Goal: Task Accomplishment & Management: Manage account settings

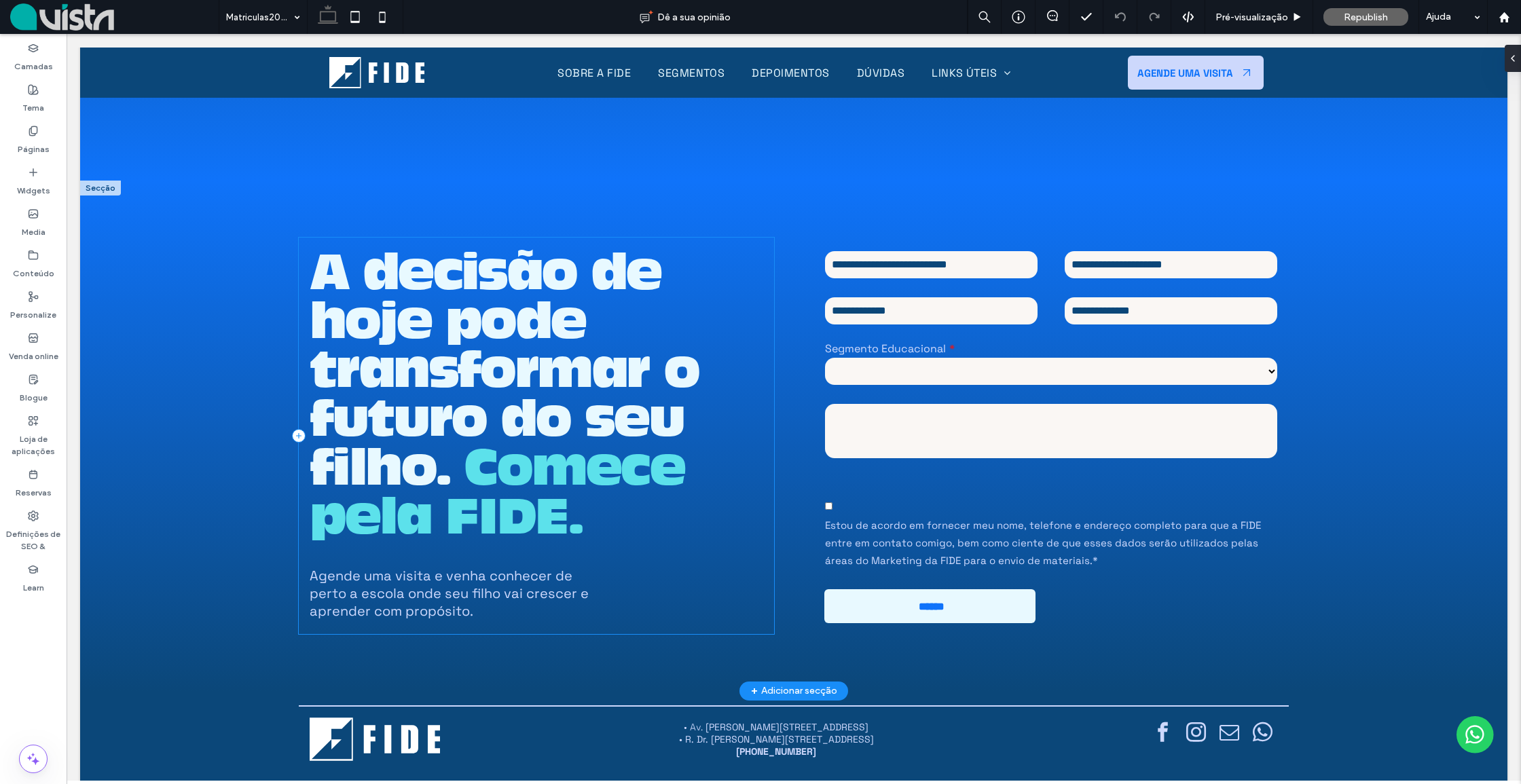
scroll to position [5437, 0]
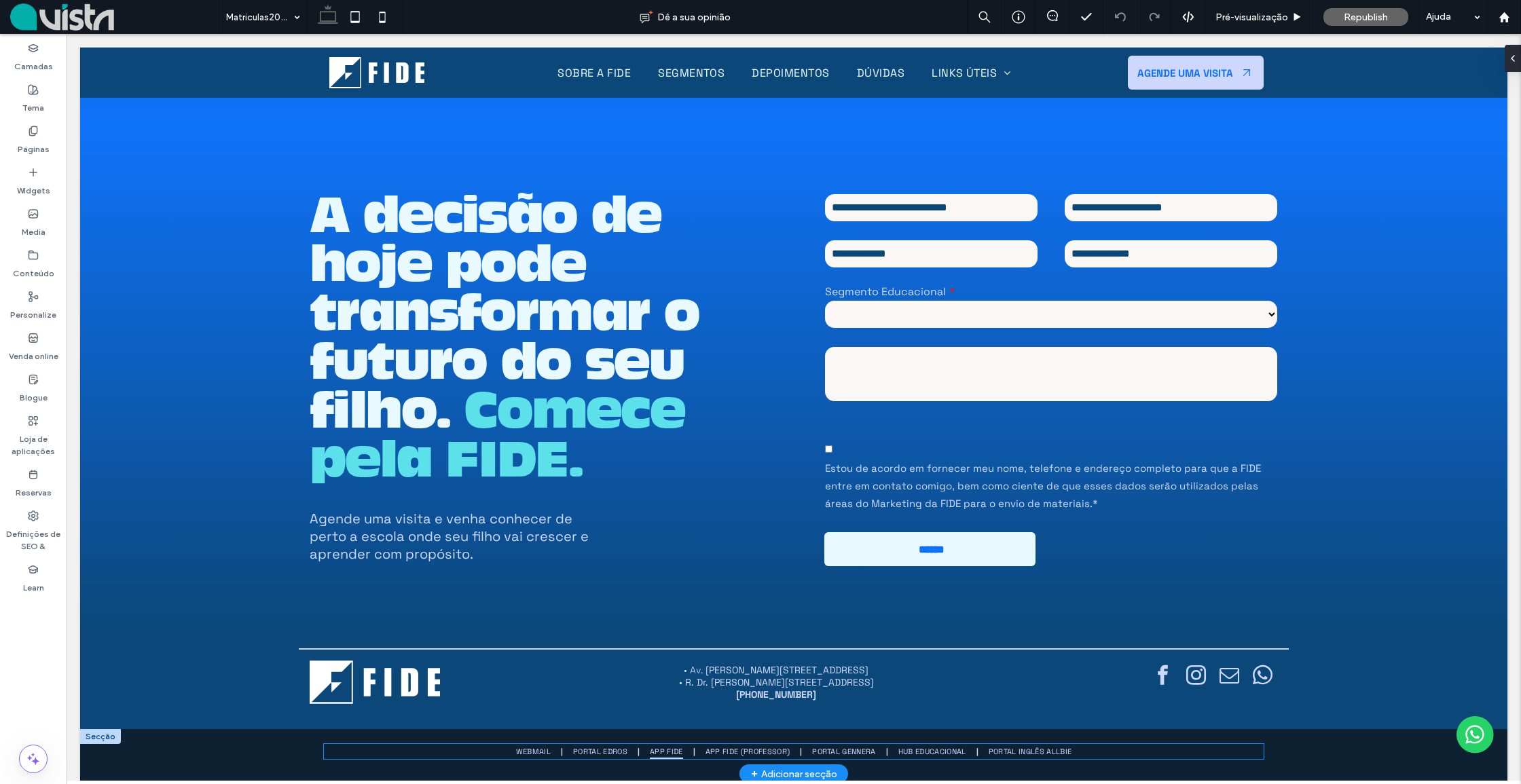
click at [663, 744] on span "App FIDE" at bounding box center [666, 751] width 33 height 15
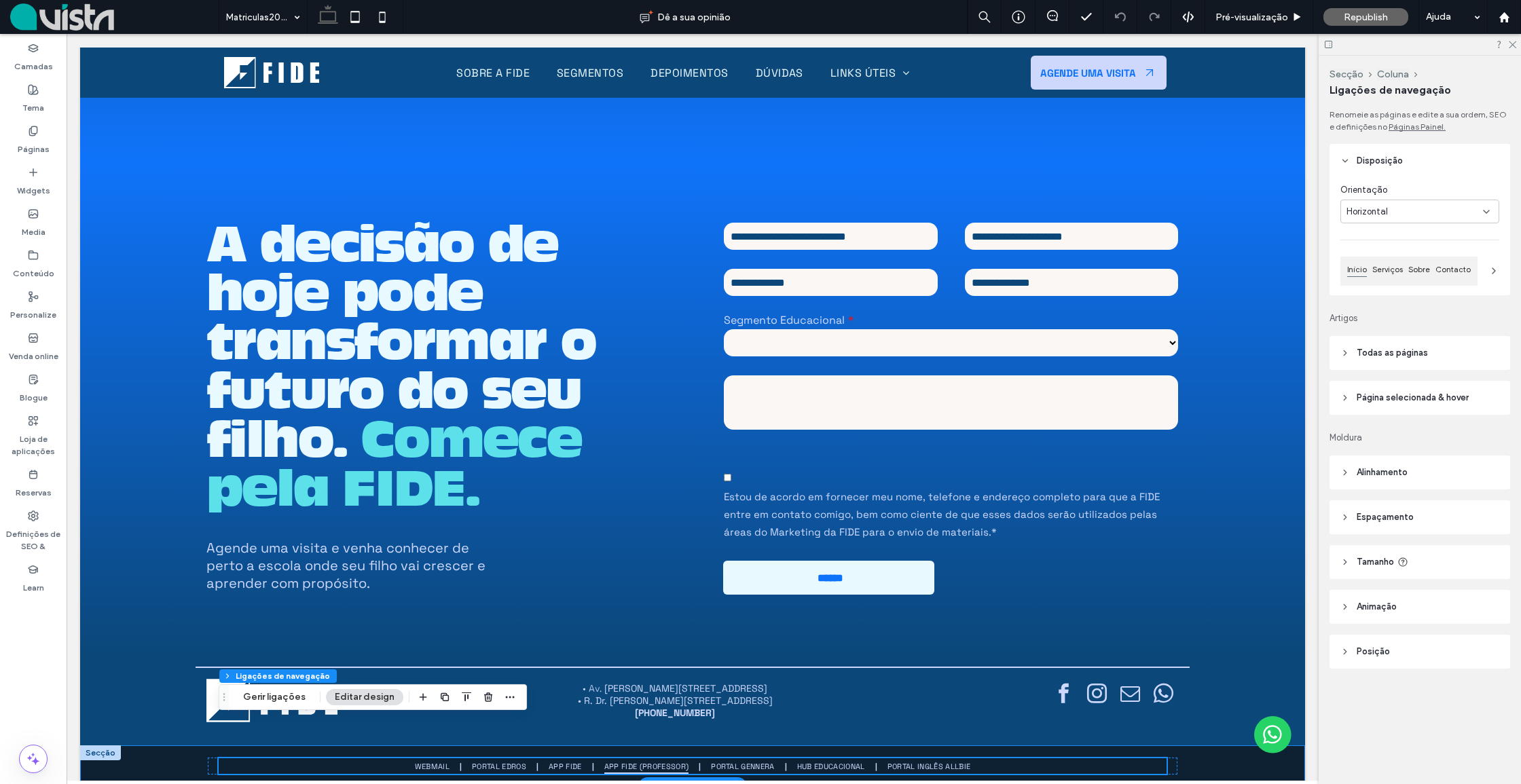
scroll to position [5183, 0]
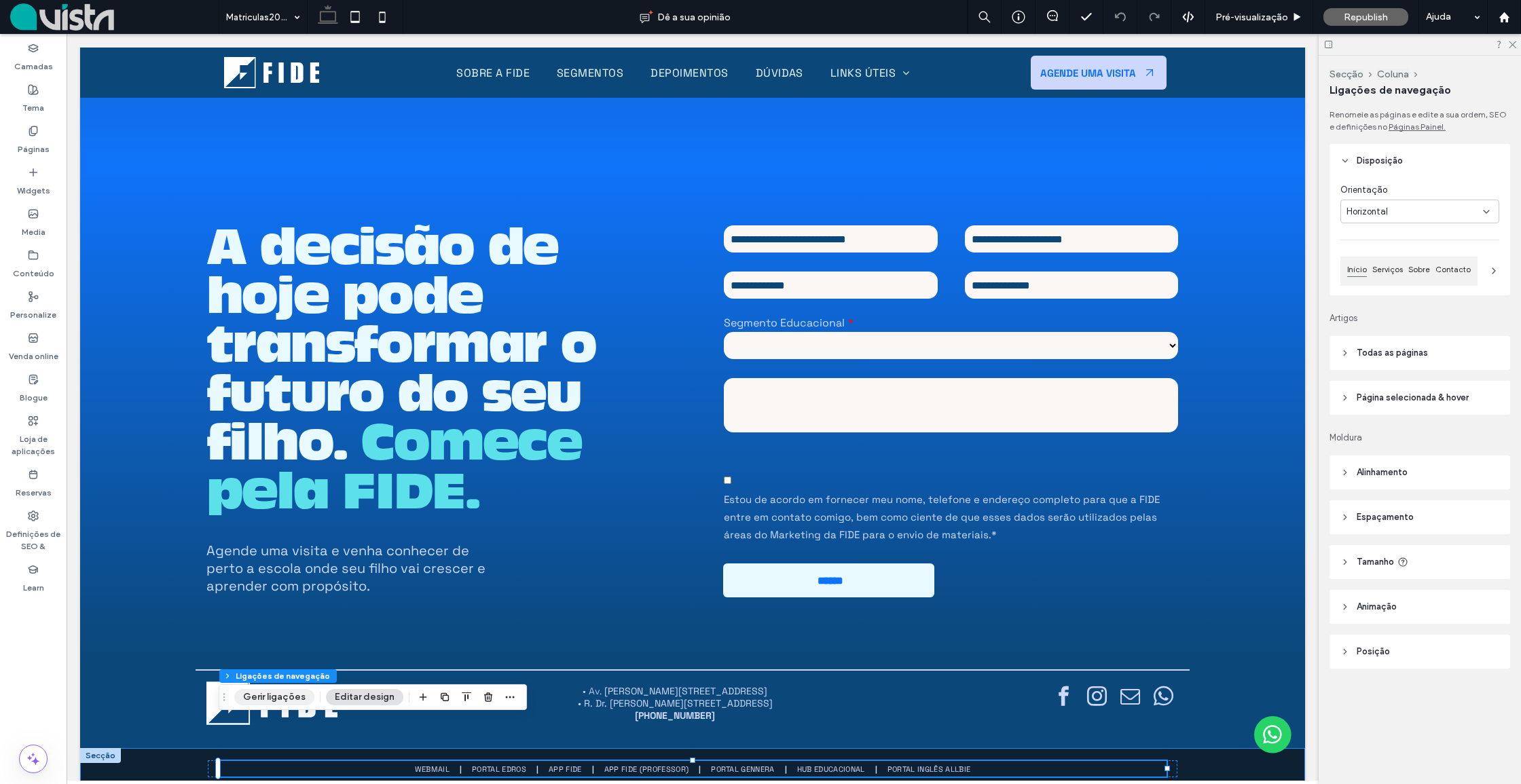
click at [278, 694] on button "Gerir ligações" at bounding box center [275, 696] width 80 height 16
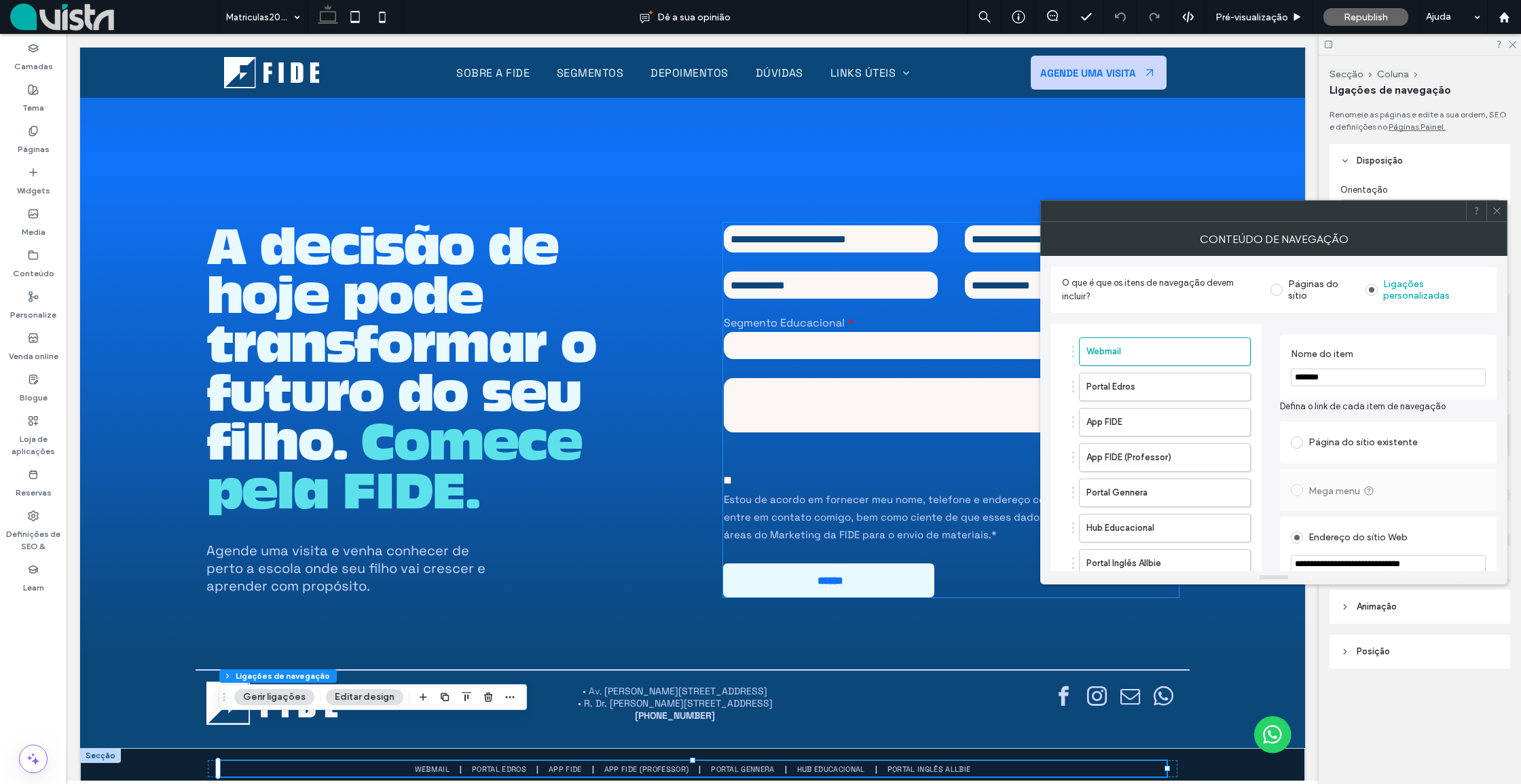
scroll to position [14, 0]
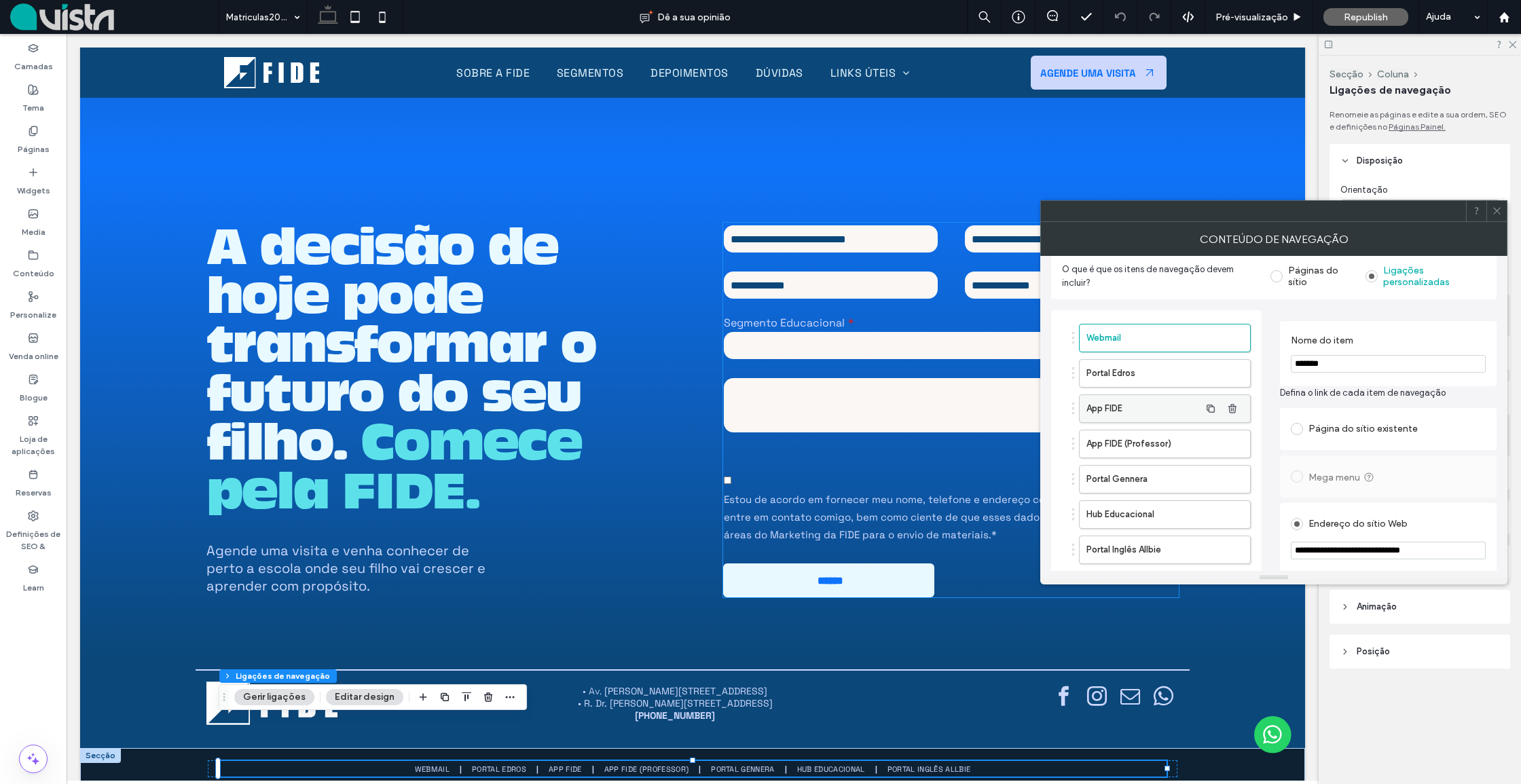
click at [1146, 407] on label "App FIDE" at bounding box center [1142, 408] width 113 height 27
paste input "url"
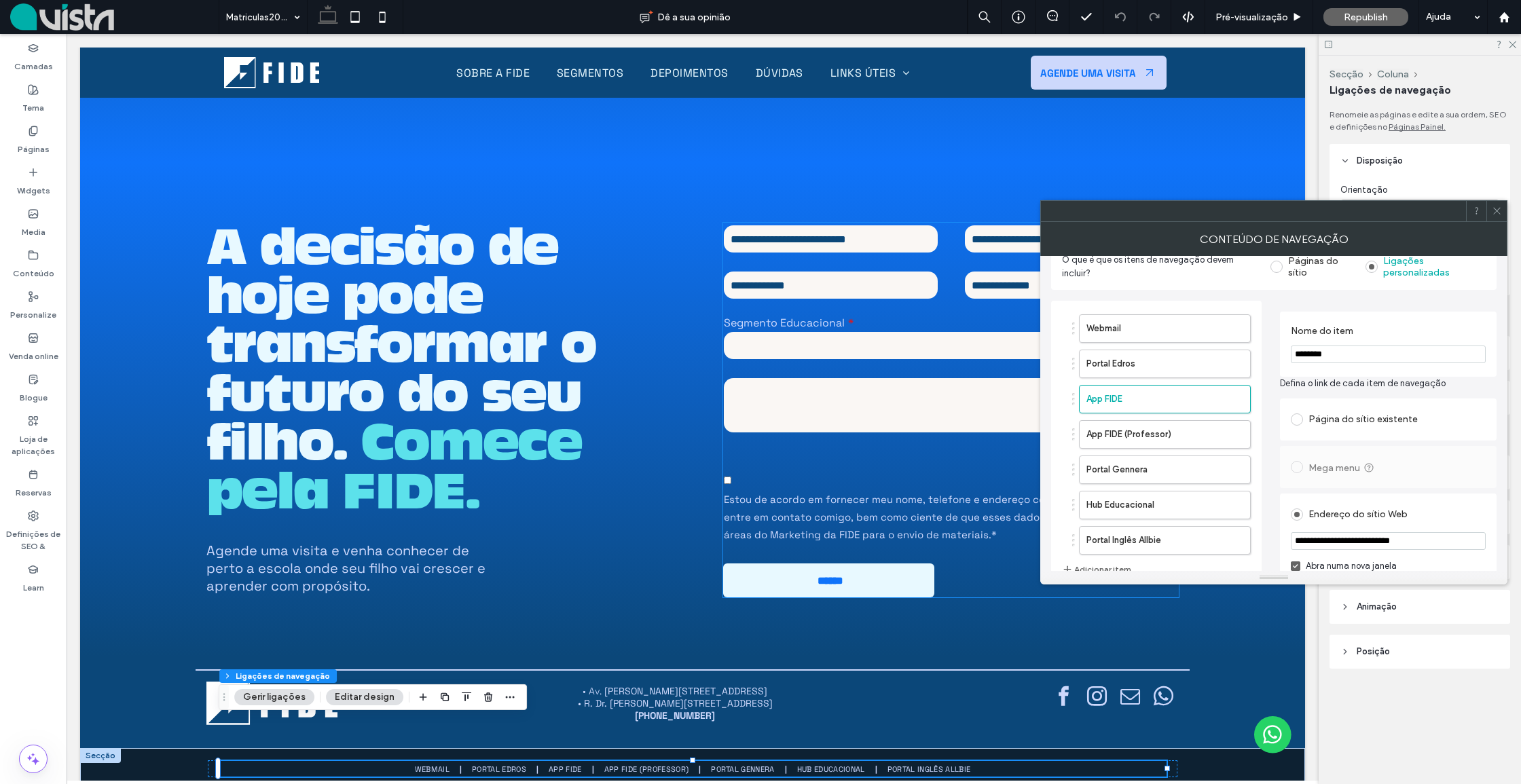
scroll to position [25, 0]
type input "**********"
drag, startPoint x: 1499, startPoint y: 209, endPoint x: 1185, endPoint y: 154, distance: 318.8
click at [1499, 209] on icon at bounding box center [1496, 210] width 10 height 10
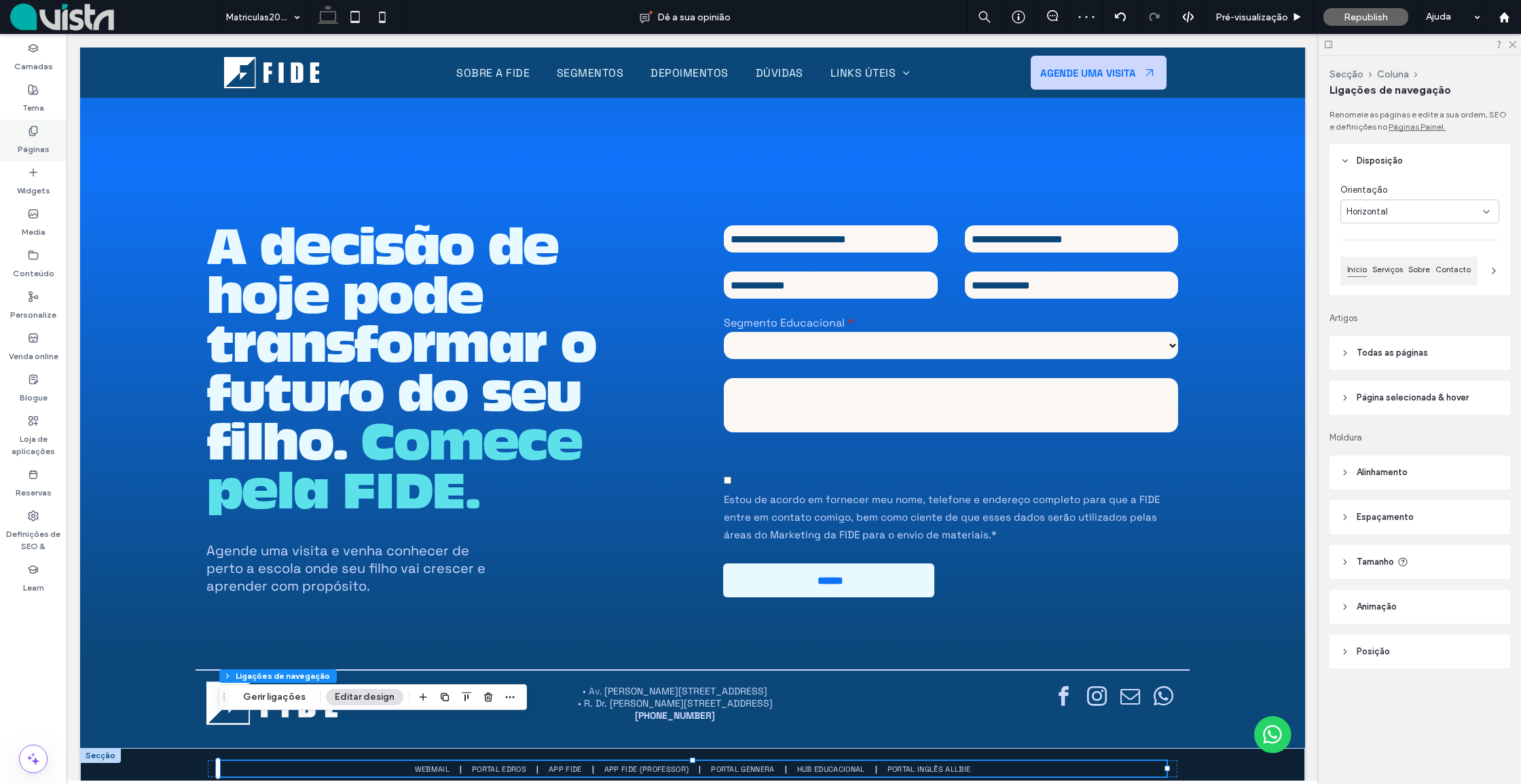
click at [24, 133] on div "Páginas" at bounding box center [33, 140] width 66 height 42
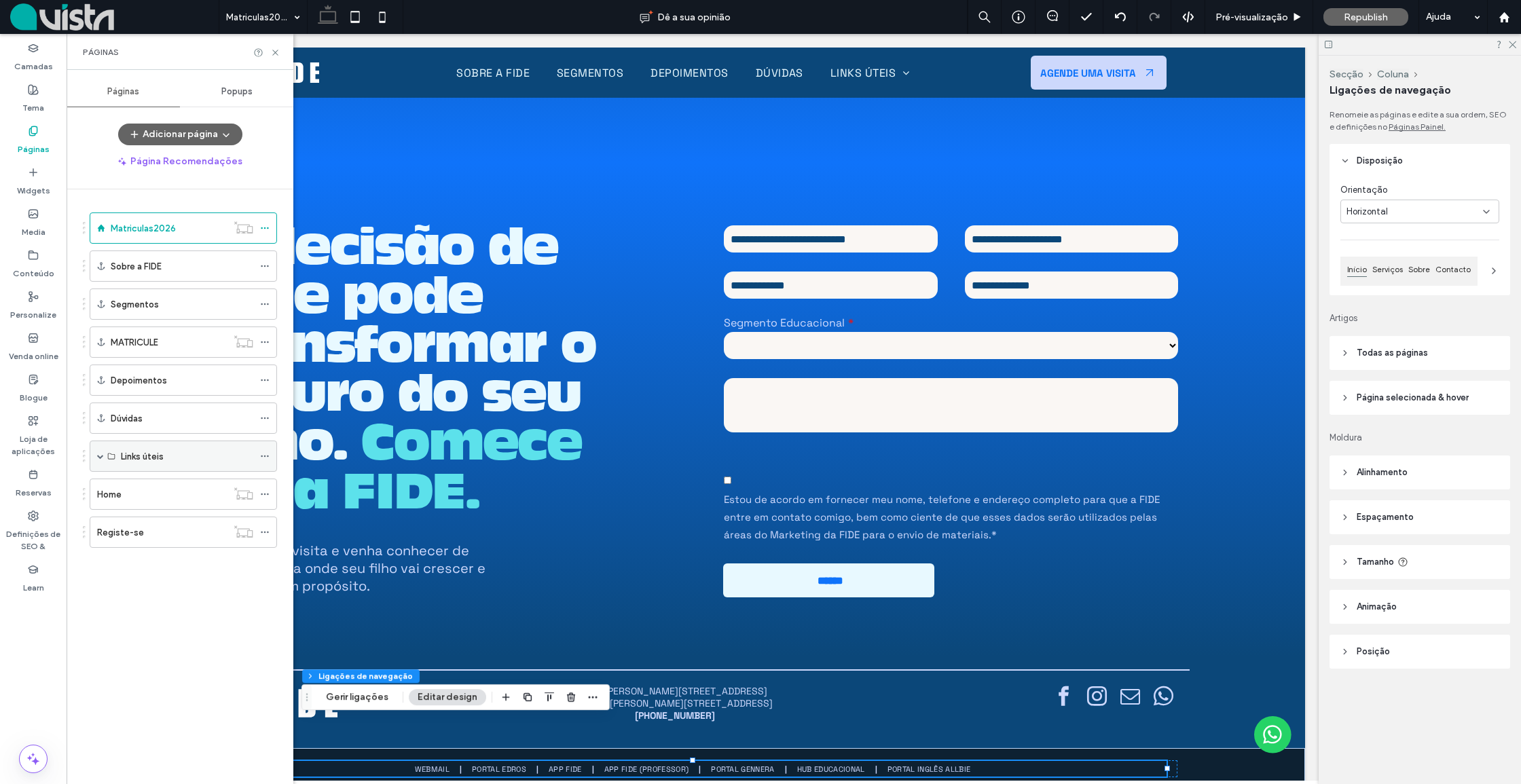
click at [104, 456] on div "Links úteis" at bounding box center [183, 456] width 187 height 31
click at [99, 456] on span at bounding box center [100, 456] width 7 height 7
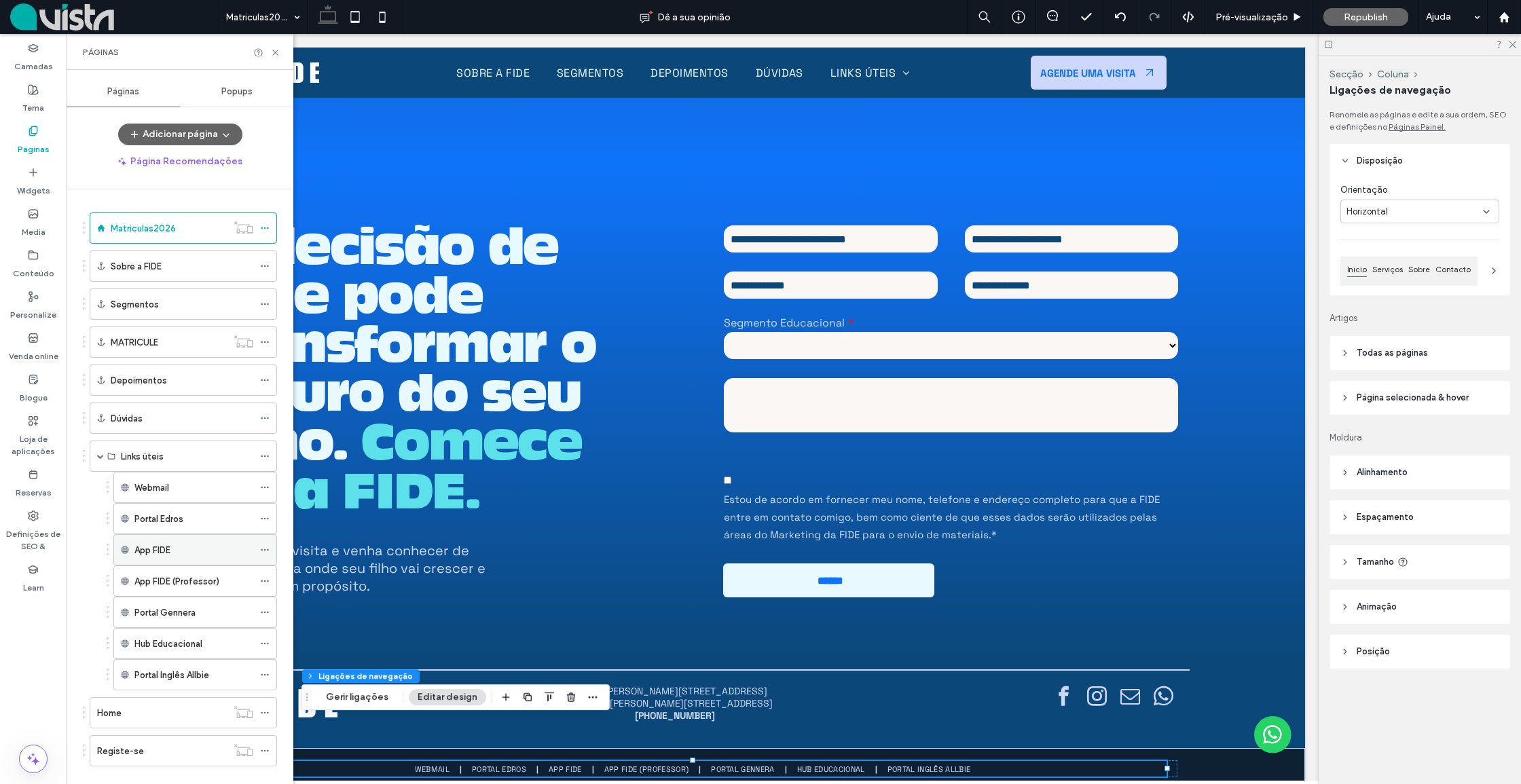
click at [167, 556] on label "App FIDE" at bounding box center [152, 550] width 36 height 24
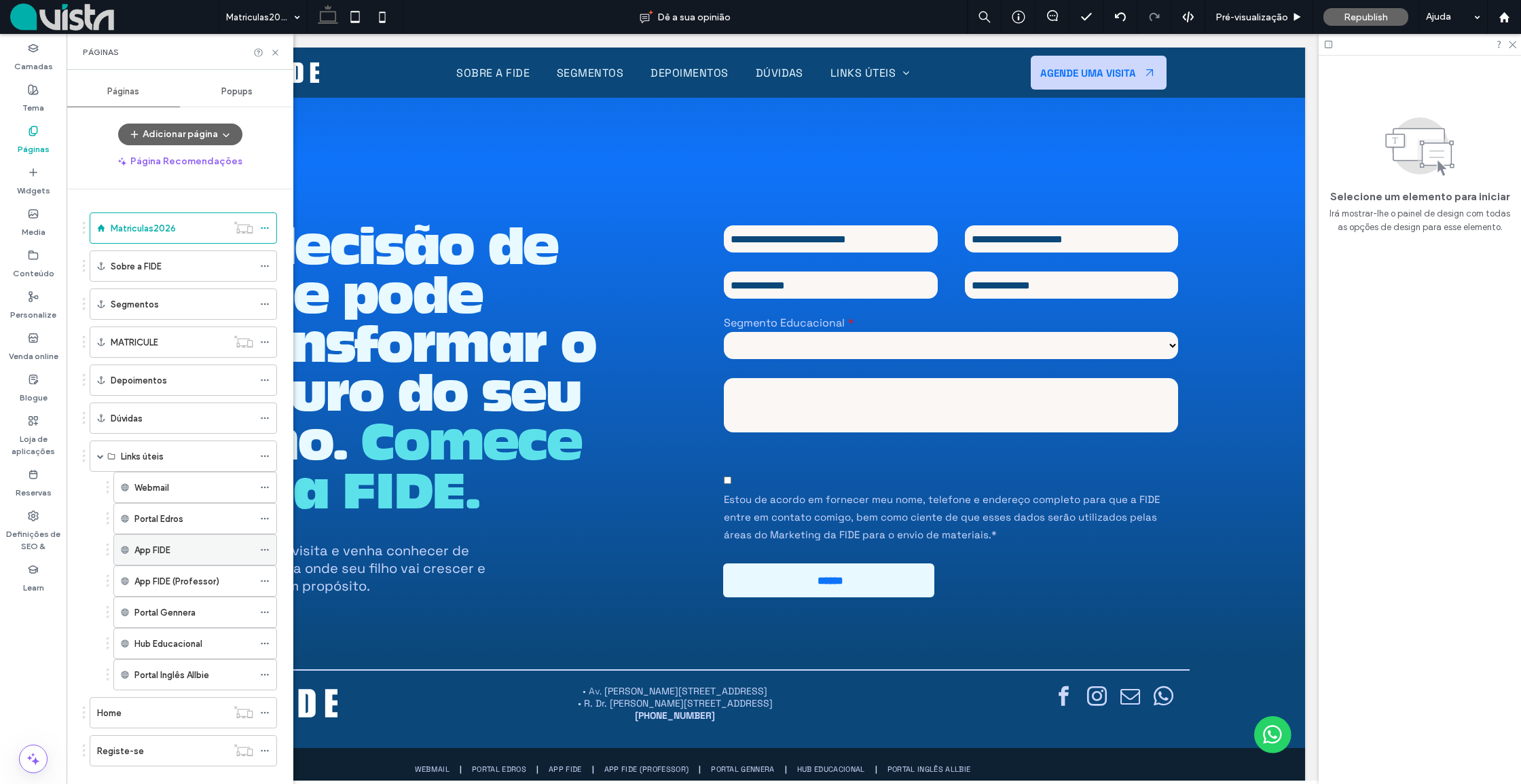
click at [264, 549] on icon at bounding box center [265, 550] width 9 height 9
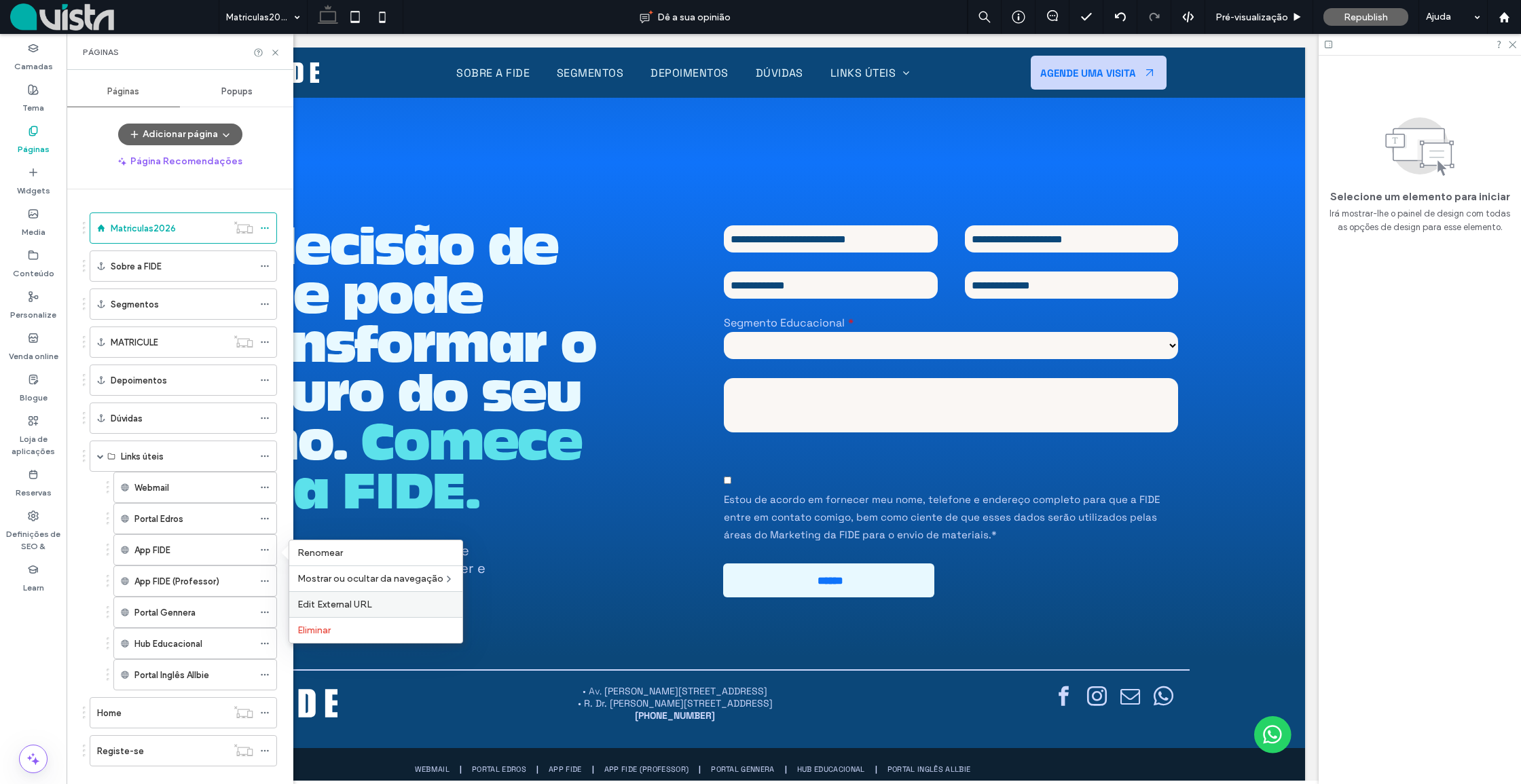
click at [326, 601] on span "Edit External URL" at bounding box center [335, 604] width 75 height 12
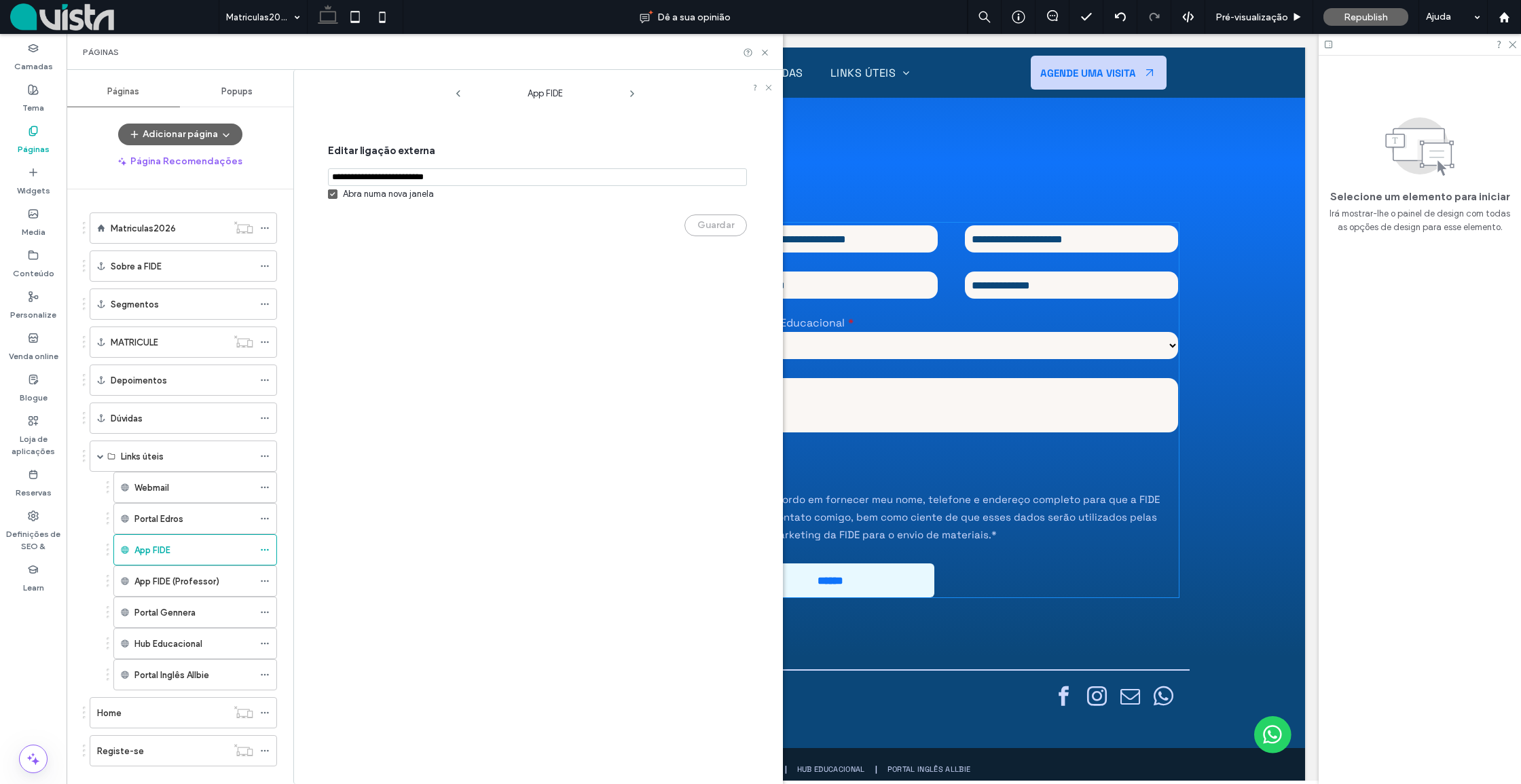
click at [462, 180] on input "notEmpty,url" at bounding box center [537, 177] width 419 height 18
paste input "**********"
type input "**********"
click at [703, 228] on button "Guardar" at bounding box center [715, 225] width 62 height 22
click at [921, 689] on div "• Av. Carlos Drummond de Andrade, 549 – Centro, Itabira/MG • R. Dr. Sizenando d…" at bounding box center [693, 702] width 994 height 66
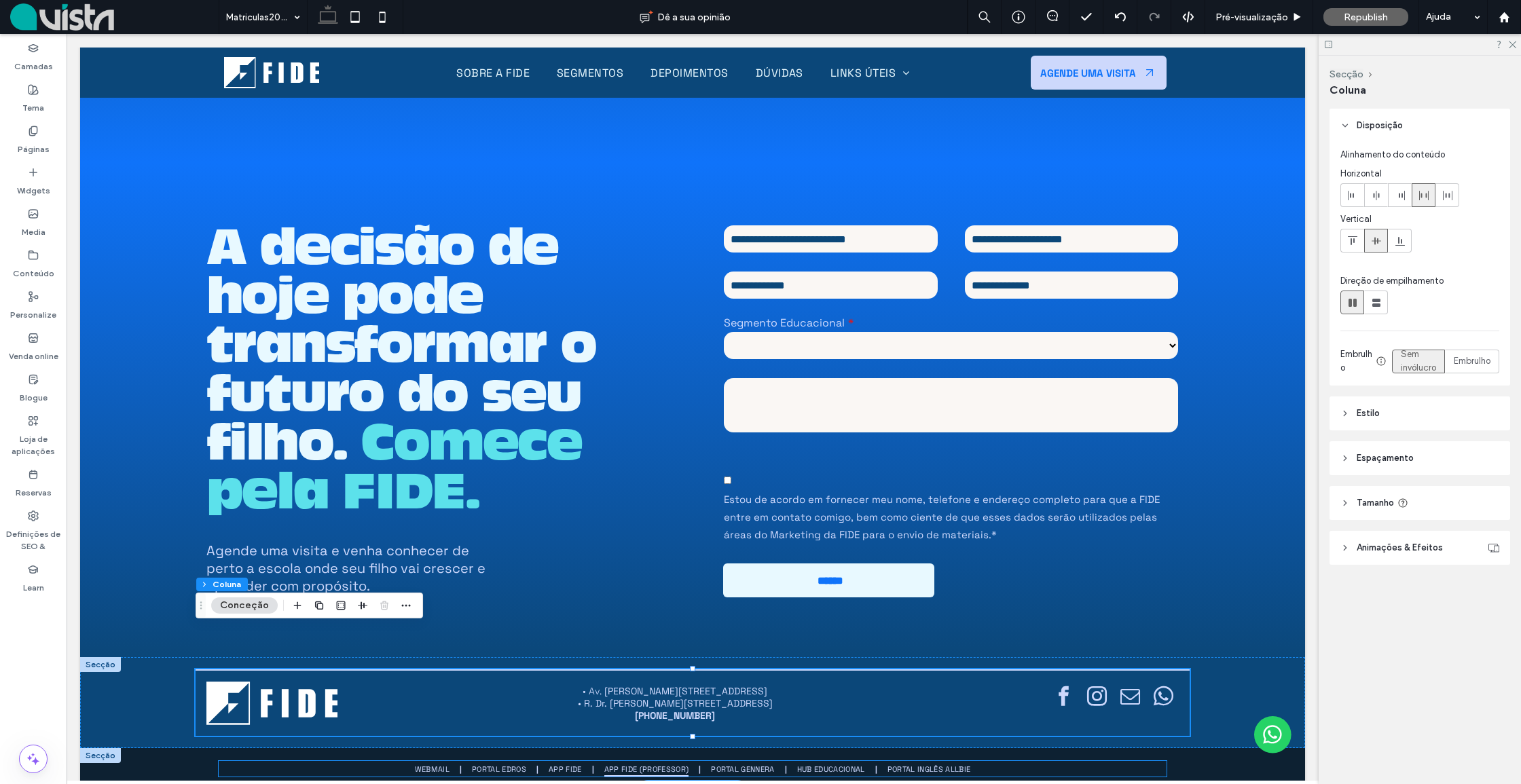
click at [595, 761] on link "App FIDE (Professor)" at bounding box center [646, 768] width 105 height 15
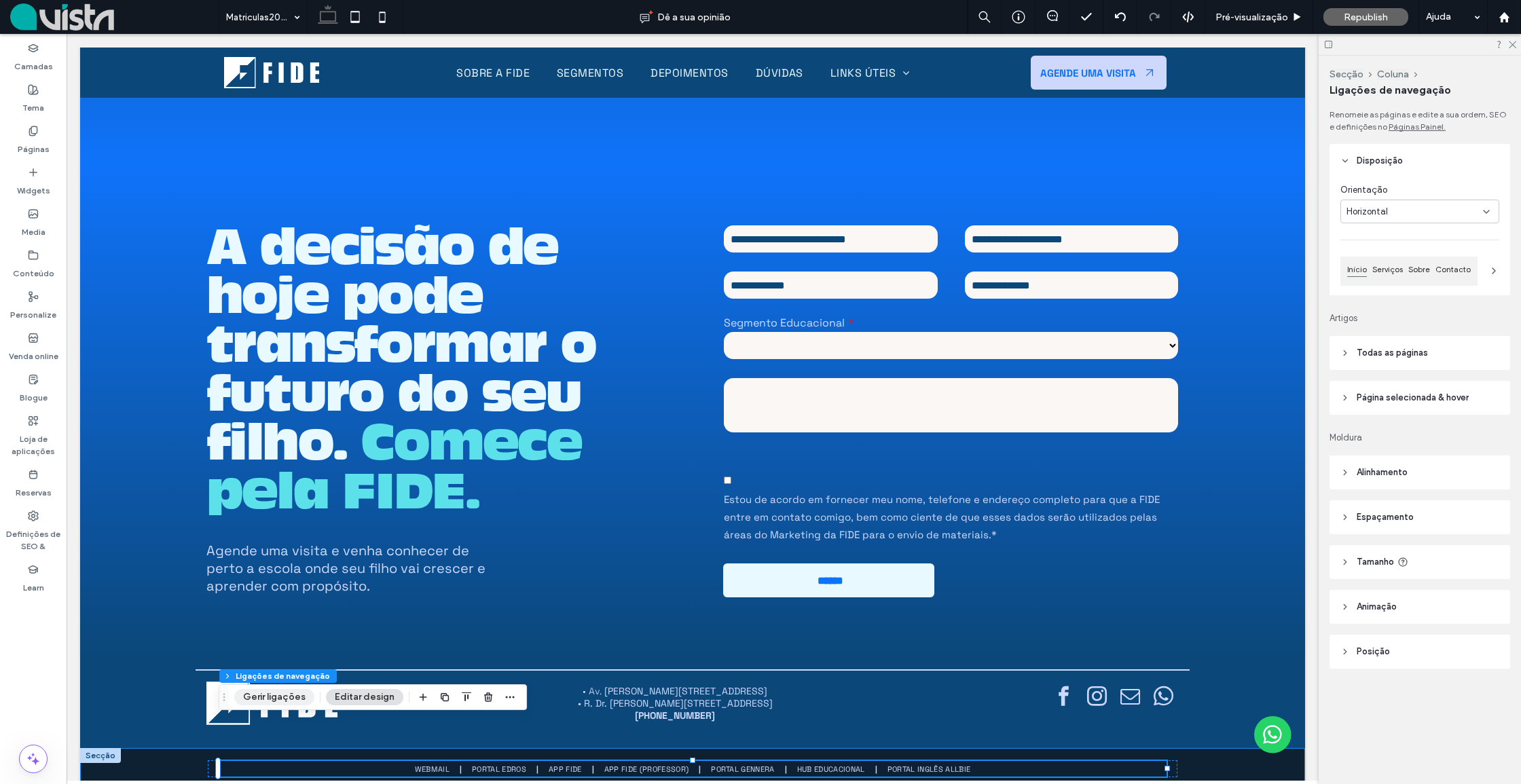
click at [271, 700] on button "Gerir ligações" at bounding box center [275, 696] width 80 height 16
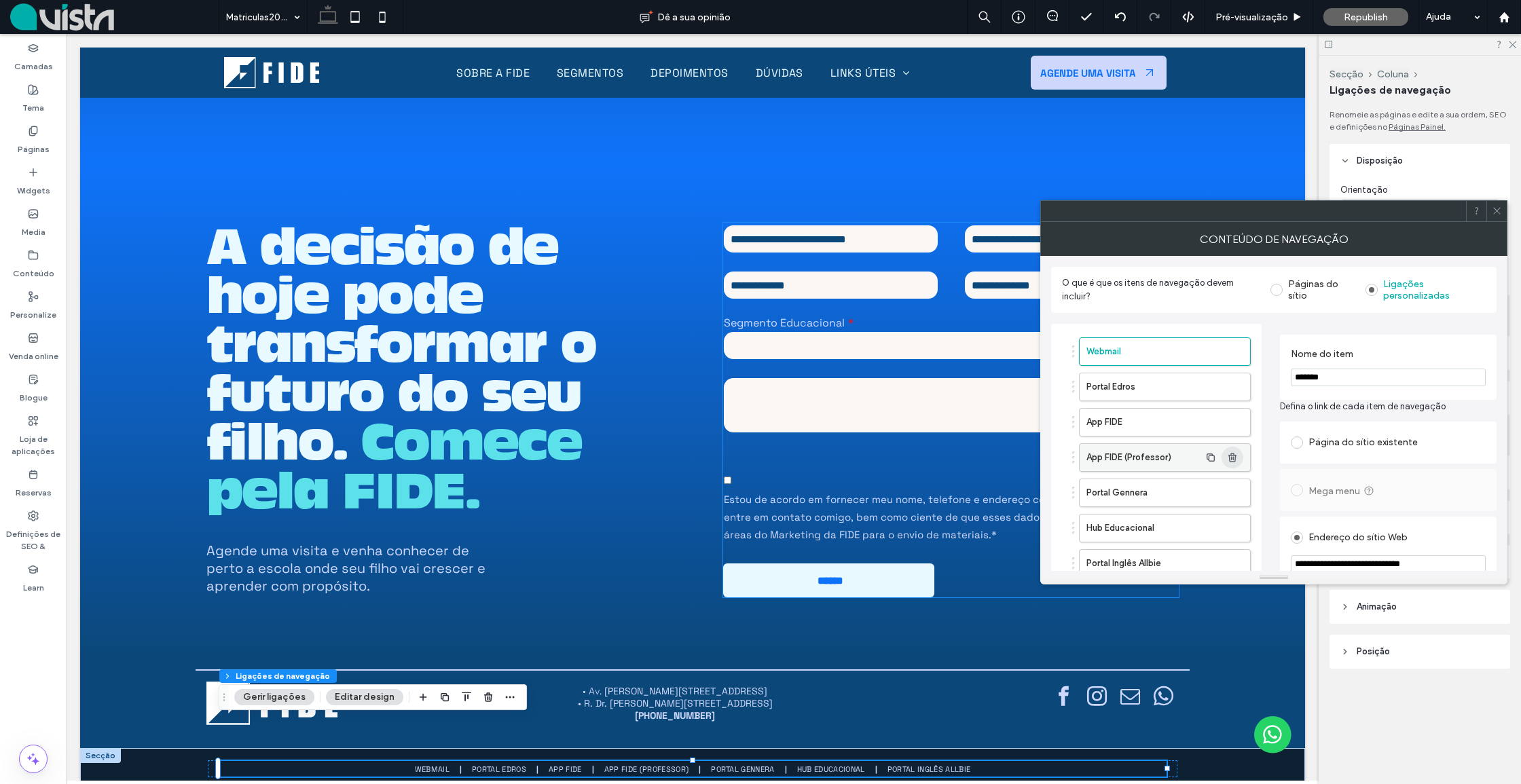
click at [1229, 456] on icon "button" at bounding box center [1233, 457] width 11 height 11
click at [1497, 214] on icon at bounding box center [1496, 210] width 10 height 10
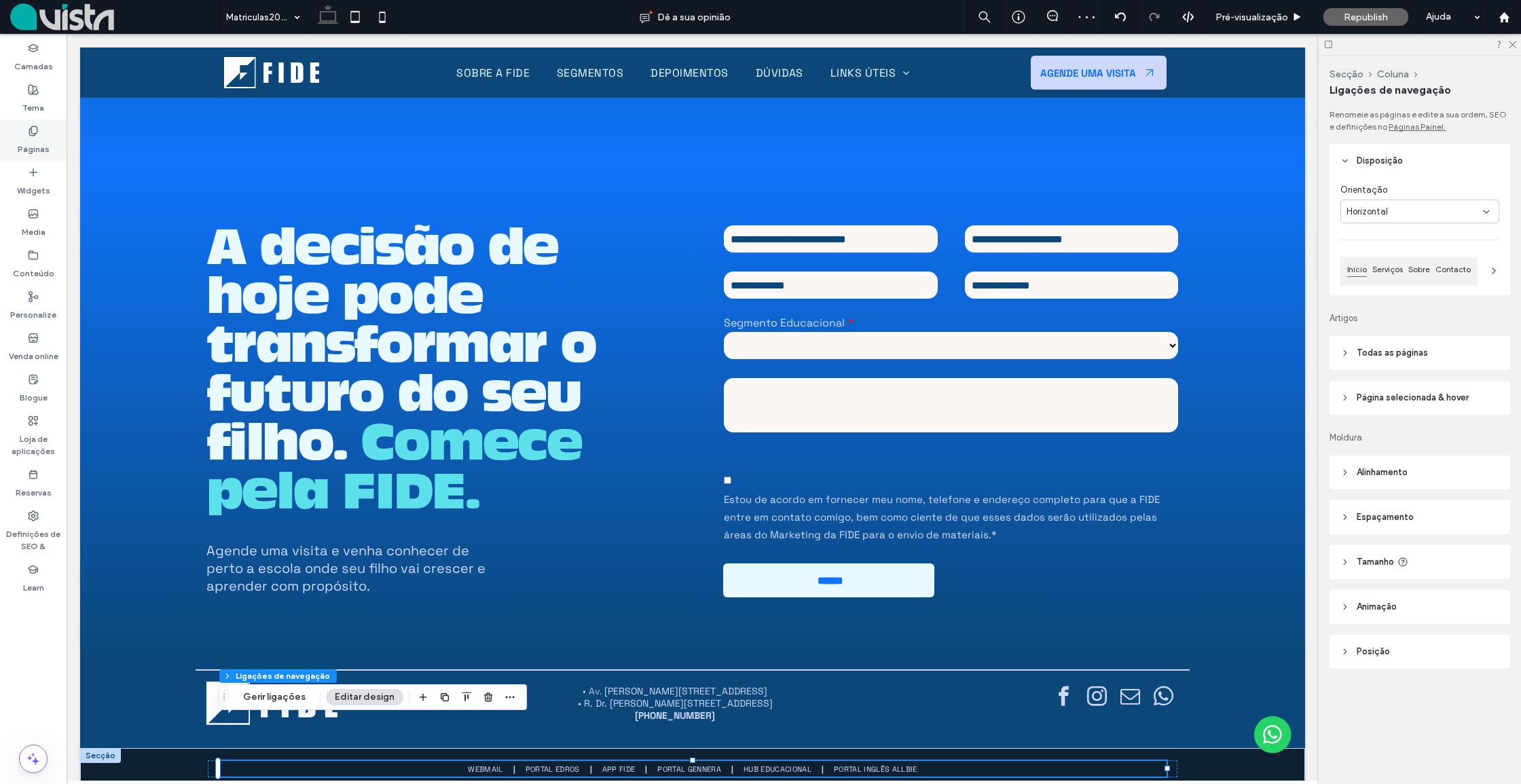
click at [54, 139] on div "Páginas" at bounding box center [33, 140] width 66 height 42
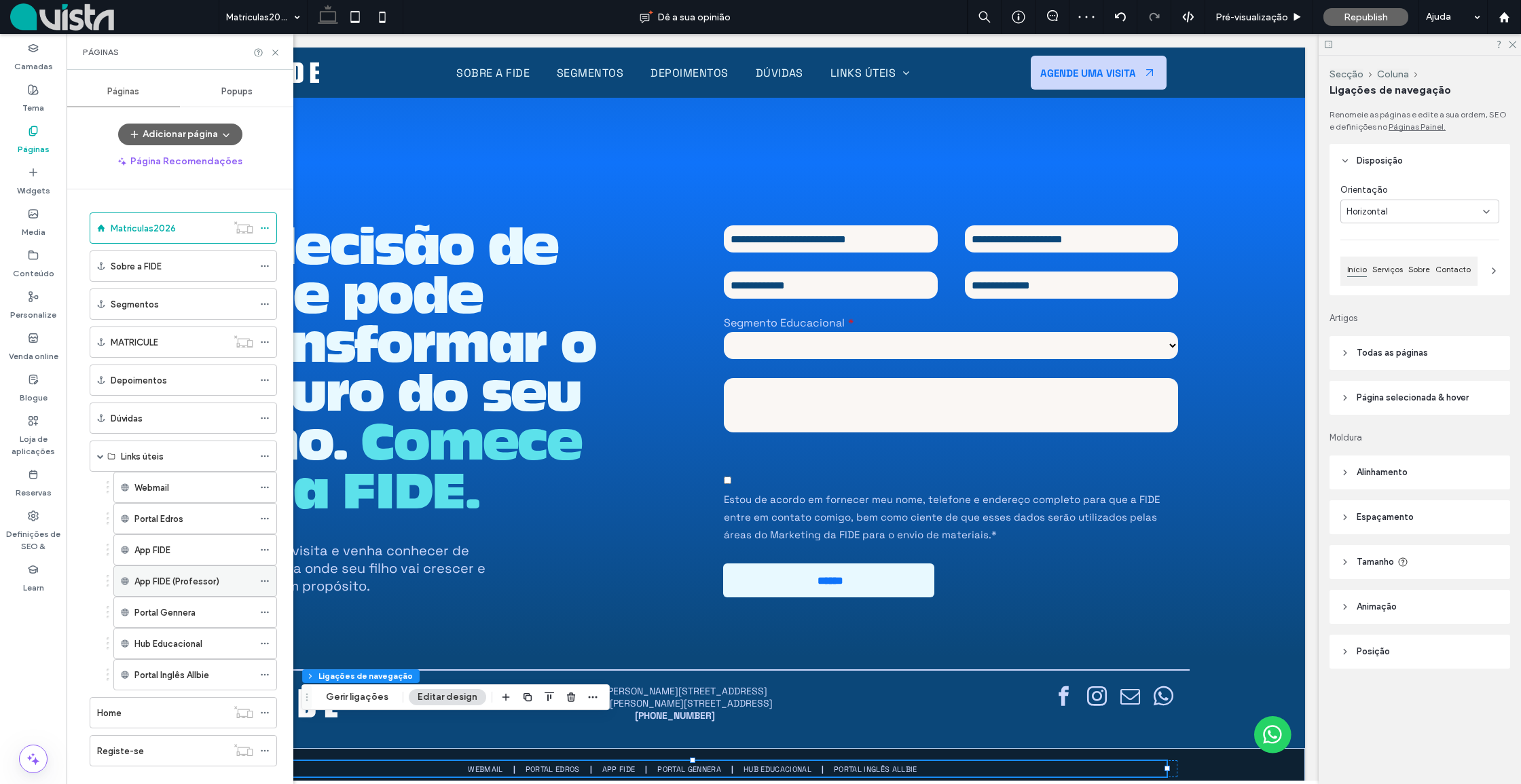
click at [262, 582] on icon at bounding box center [265, 580] width 9 height 9
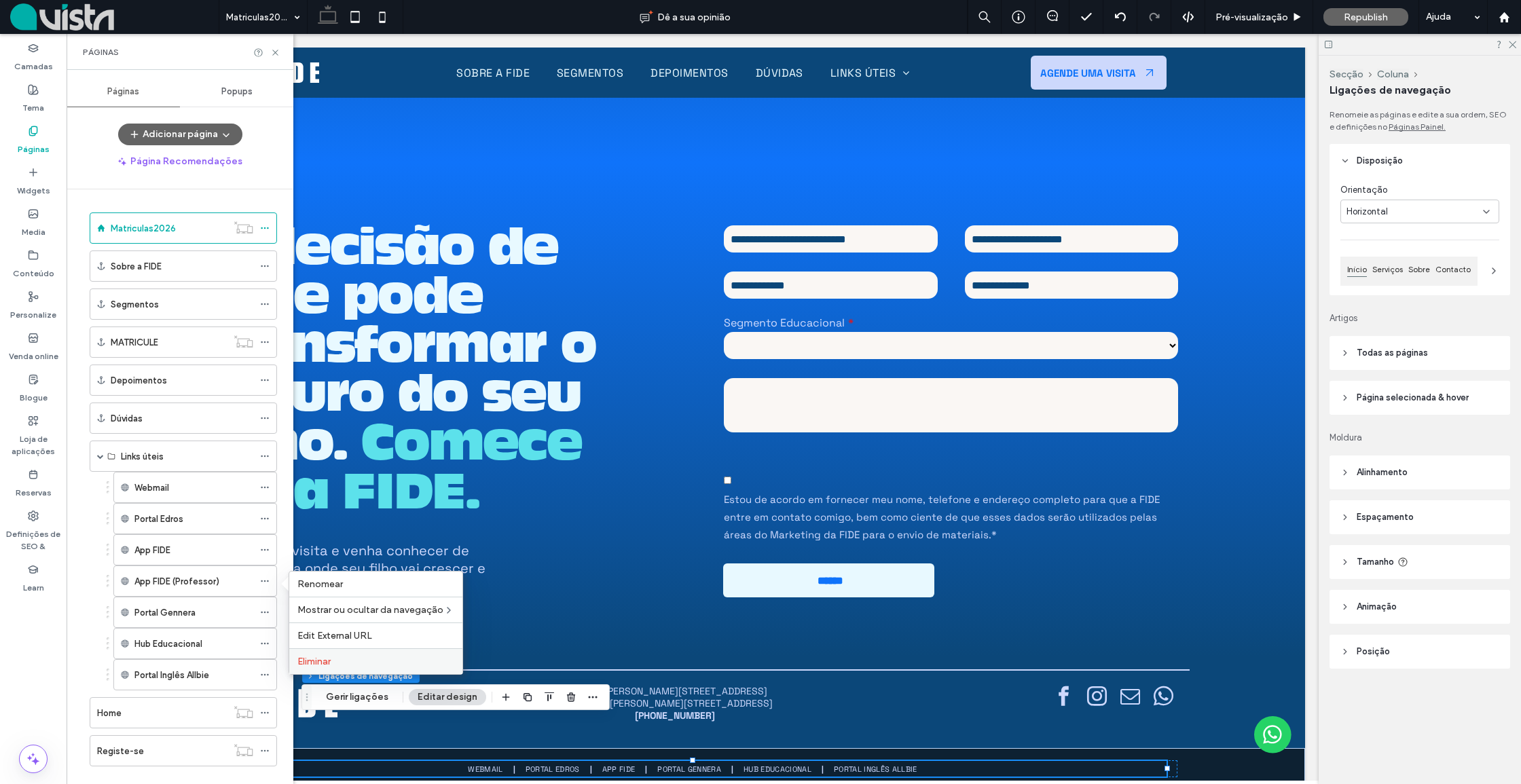
click at [326, 656] on span "Eliminar" at bounding box center [314, 661] width 33 height 12
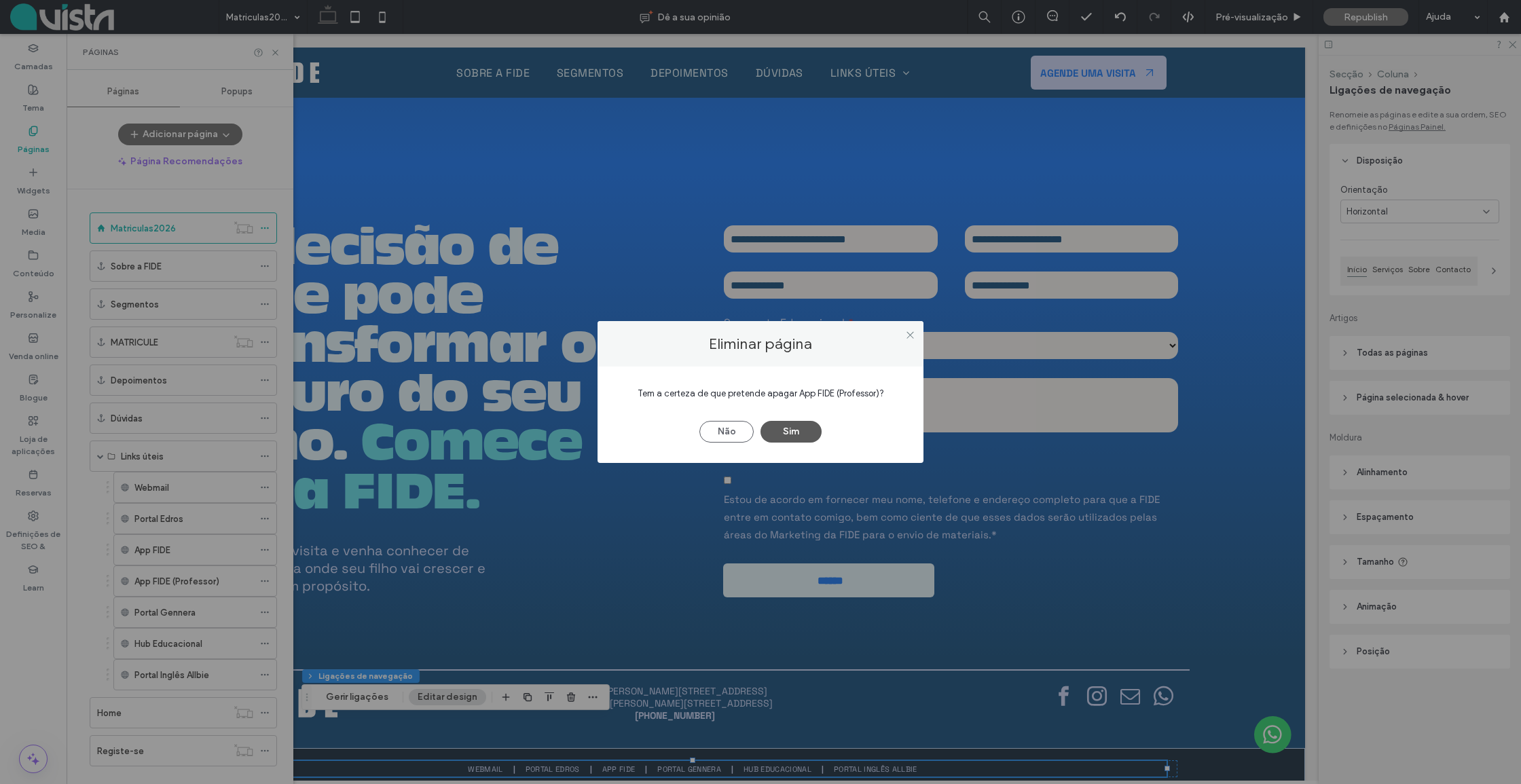
click at [787, 433] on button "Sim" at bounding box center [791, 432] width 61 height 22
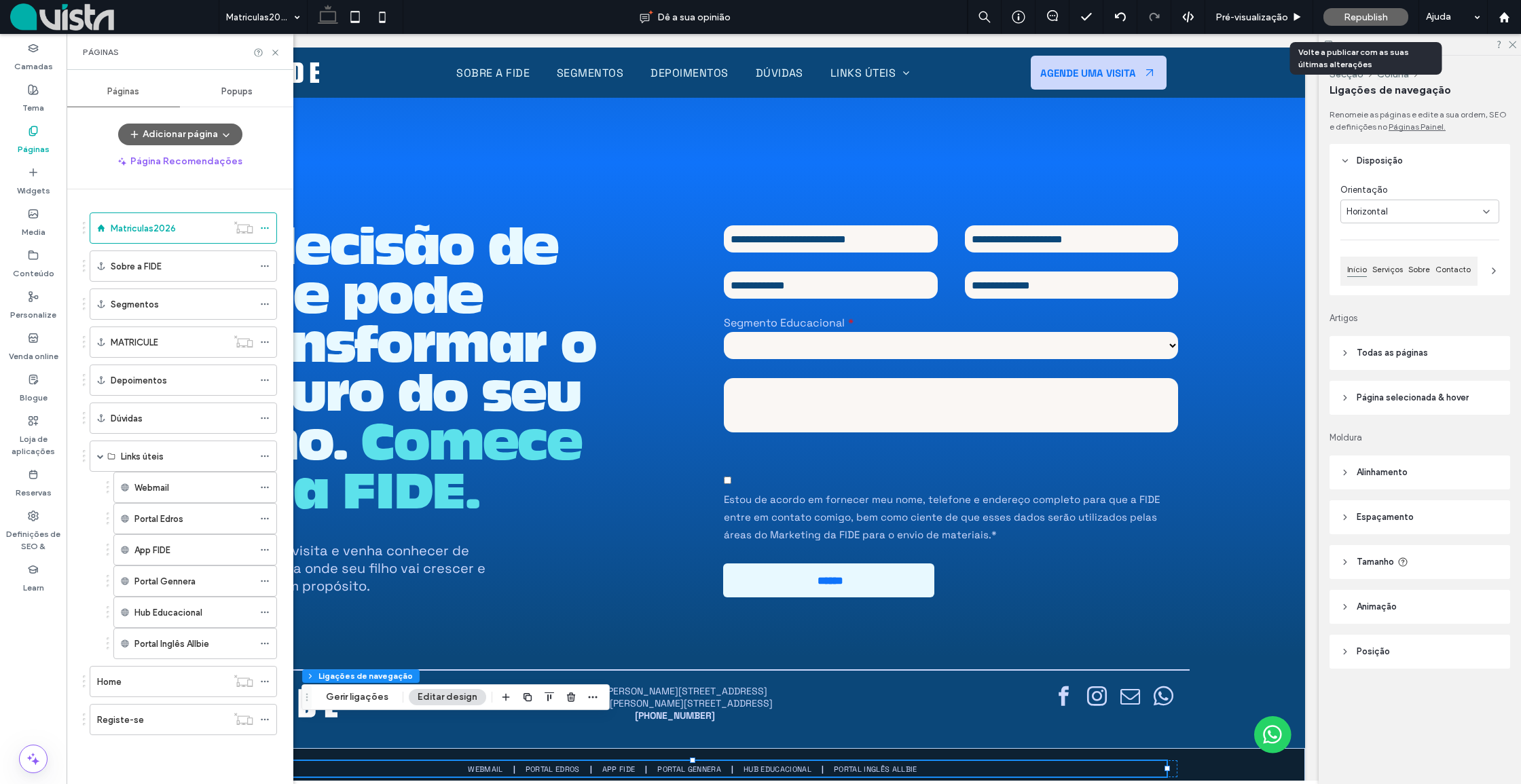
click at [1356, 19] on span "Republish" at bounding box center [1365, 17] width 44 height 12
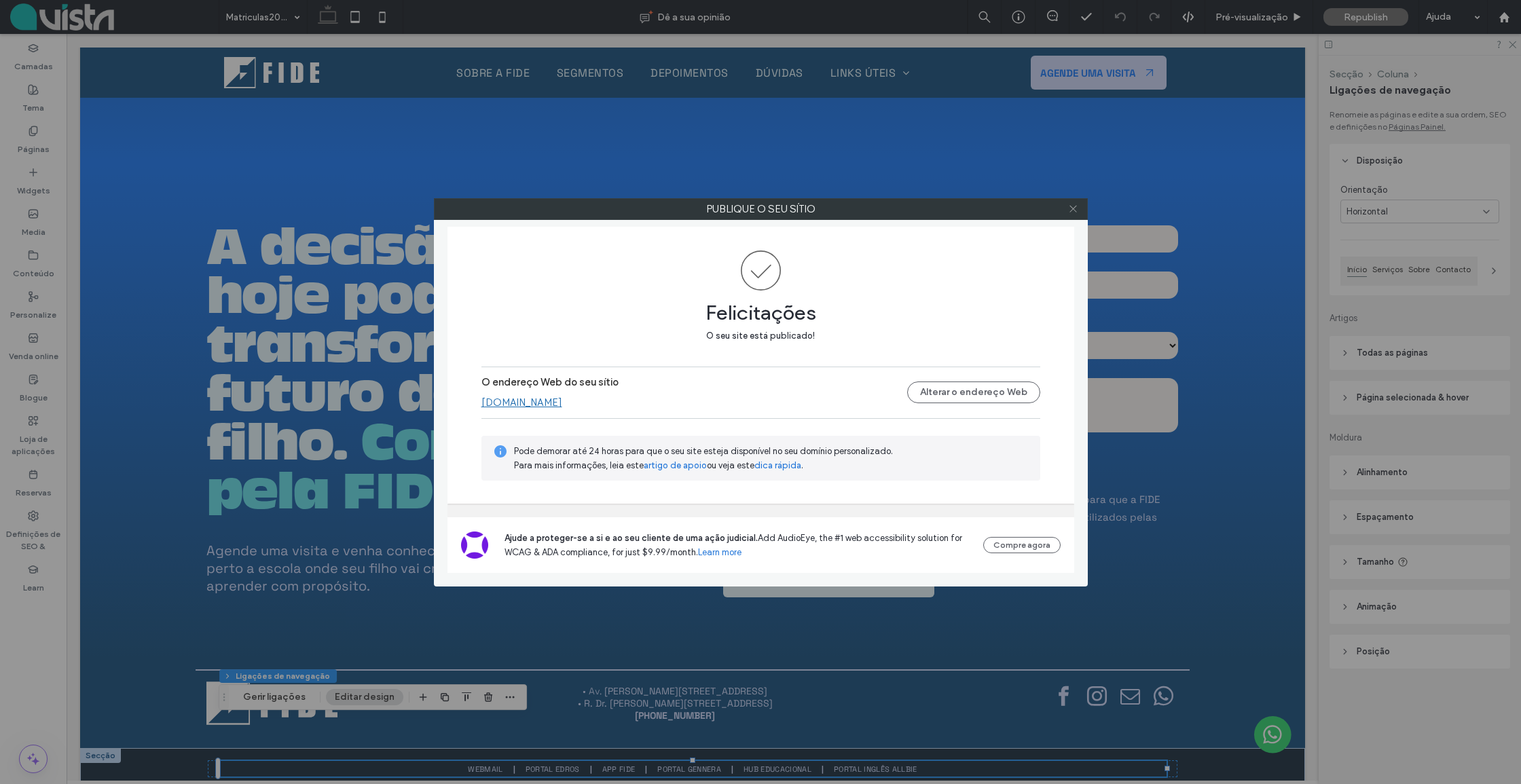
click at [1068, 207] on icon at bounding box center [1073, 208] width 10 height 10
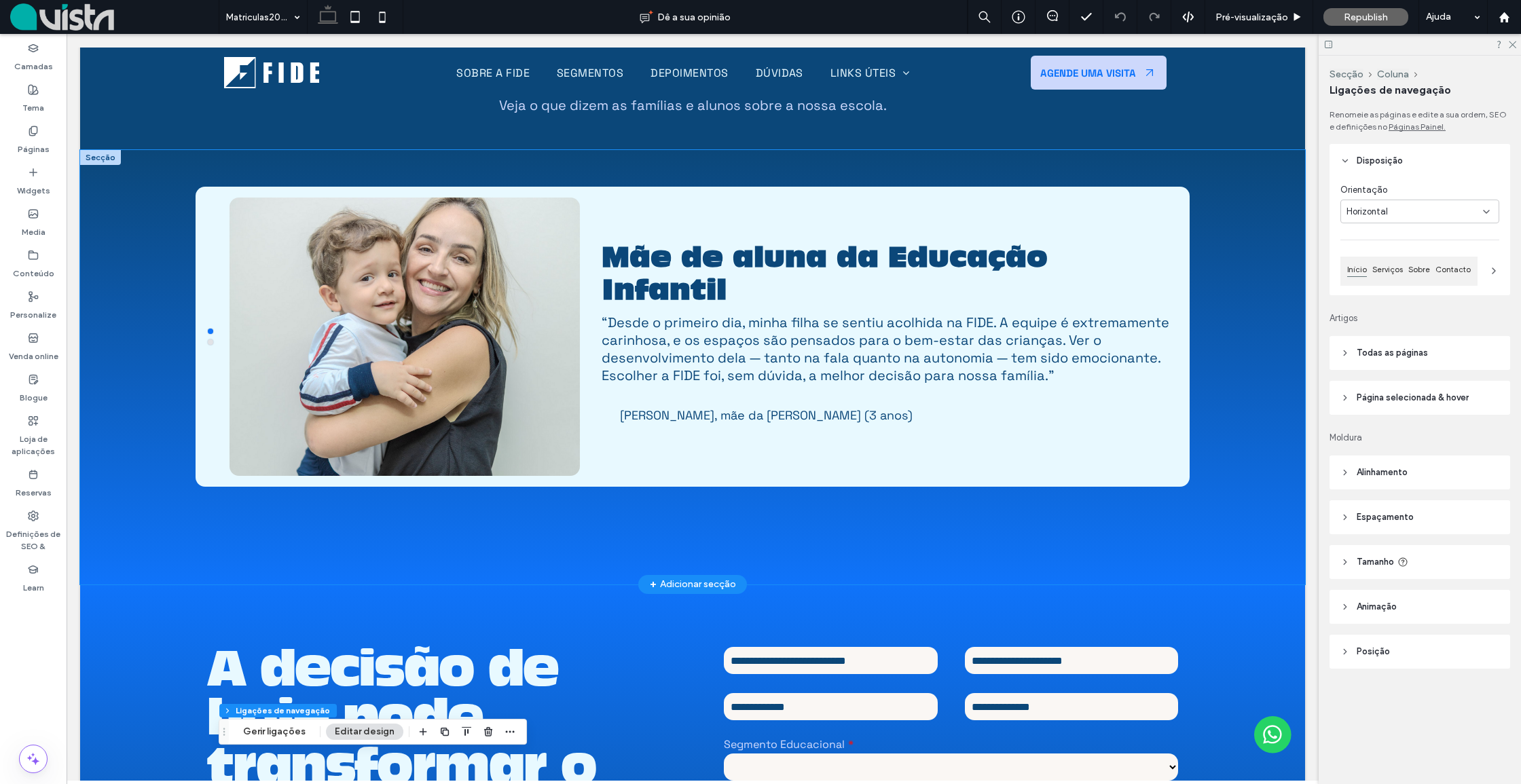
scroll to position [4564, 0]
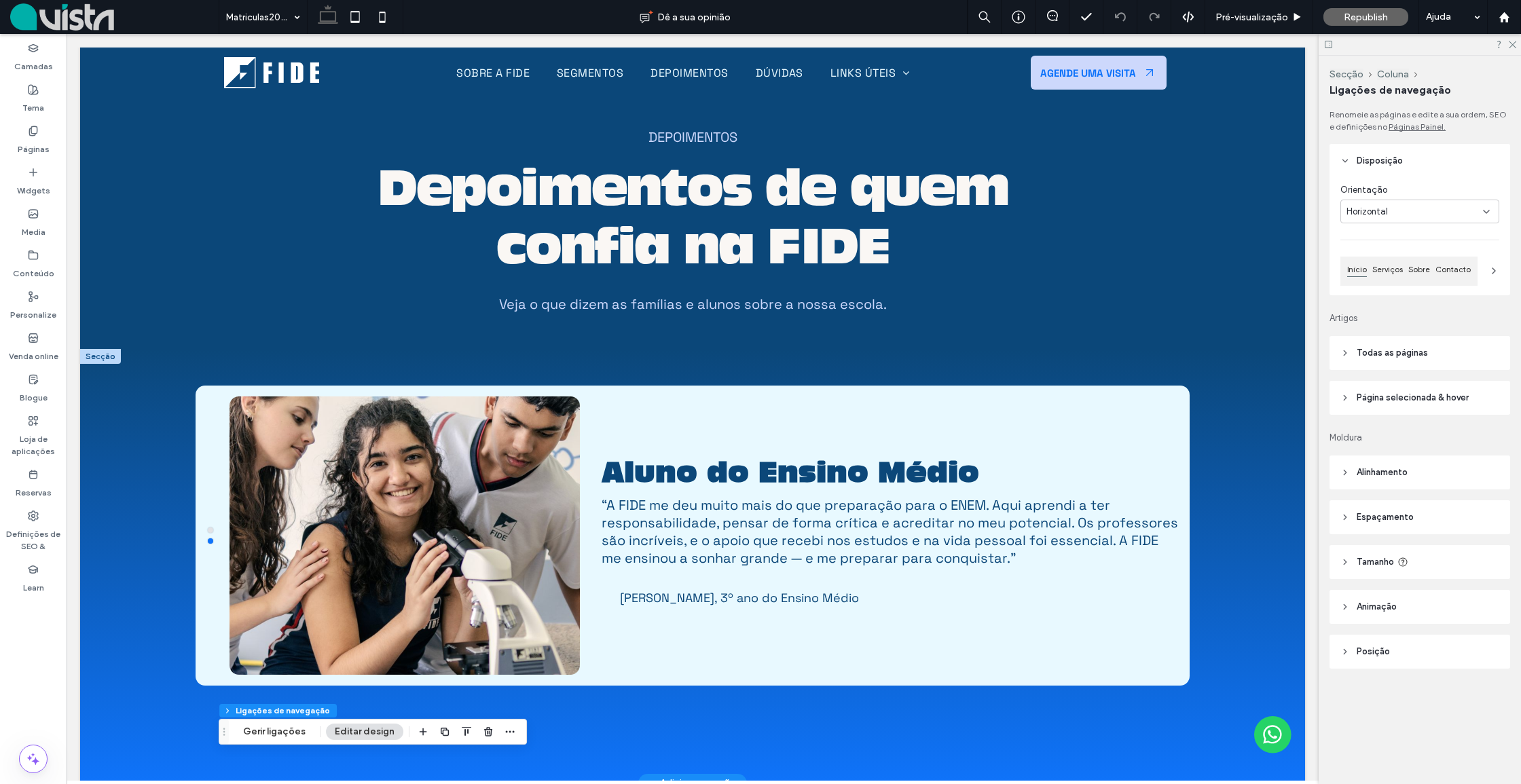
click at [102, 348] on div at bounding box center [100, 355] width 41 height 15
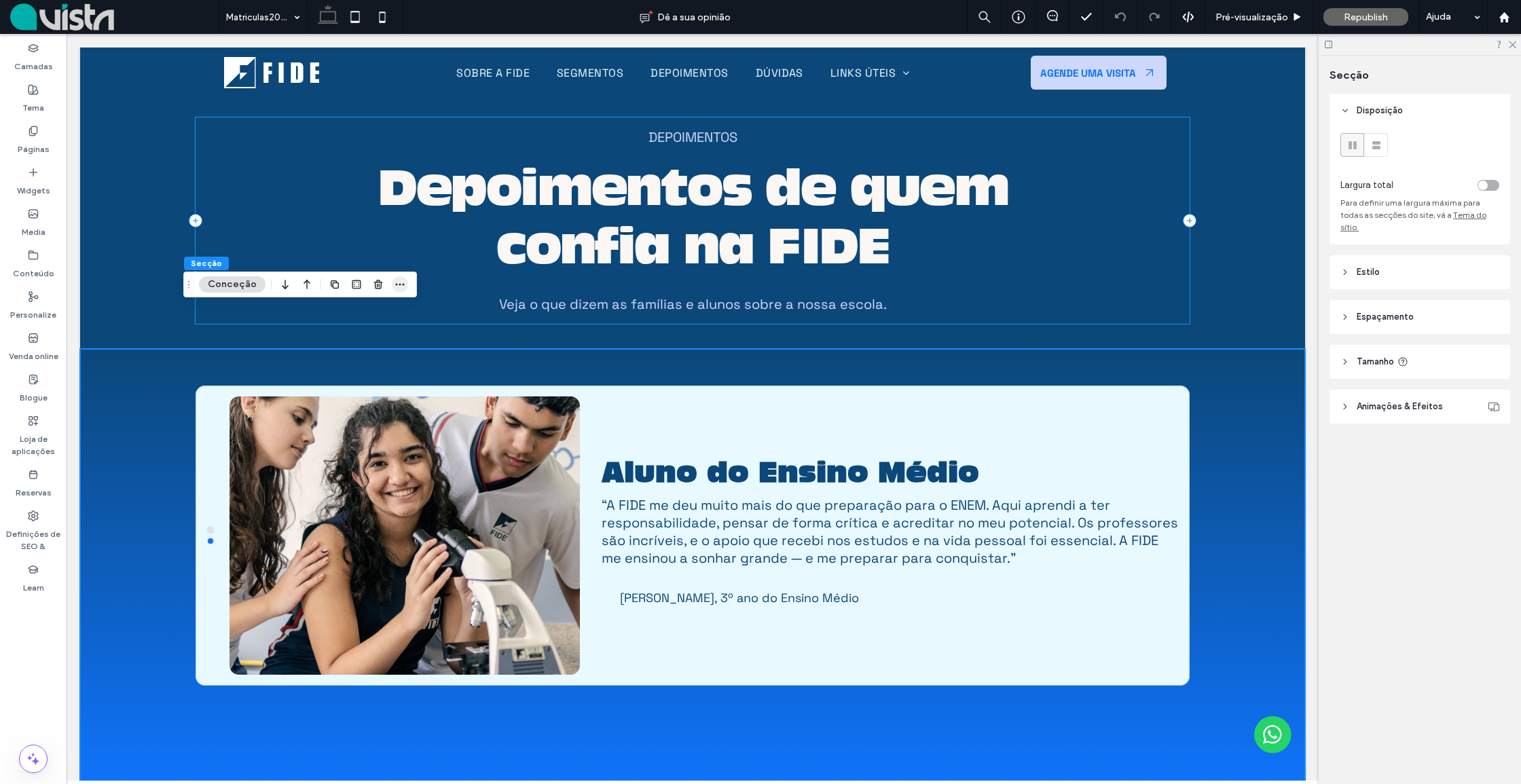
click at [400, 282] on icon "button" at bounding box center [400, 284] width 11 height 11
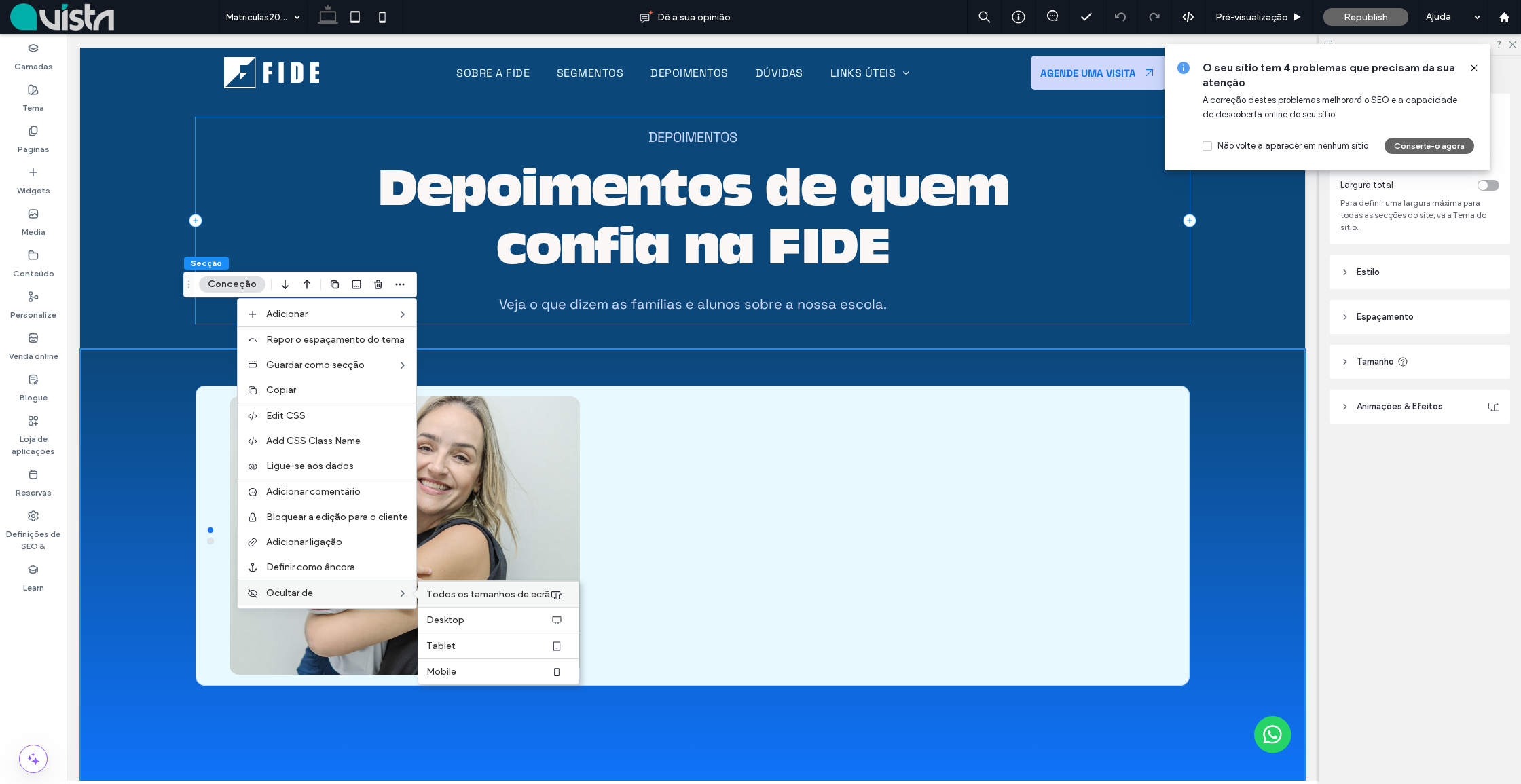
click at [501, 592] on span "Todos os tamanhos de ecrã" at bounding box center [488, 594] width 123 height 12
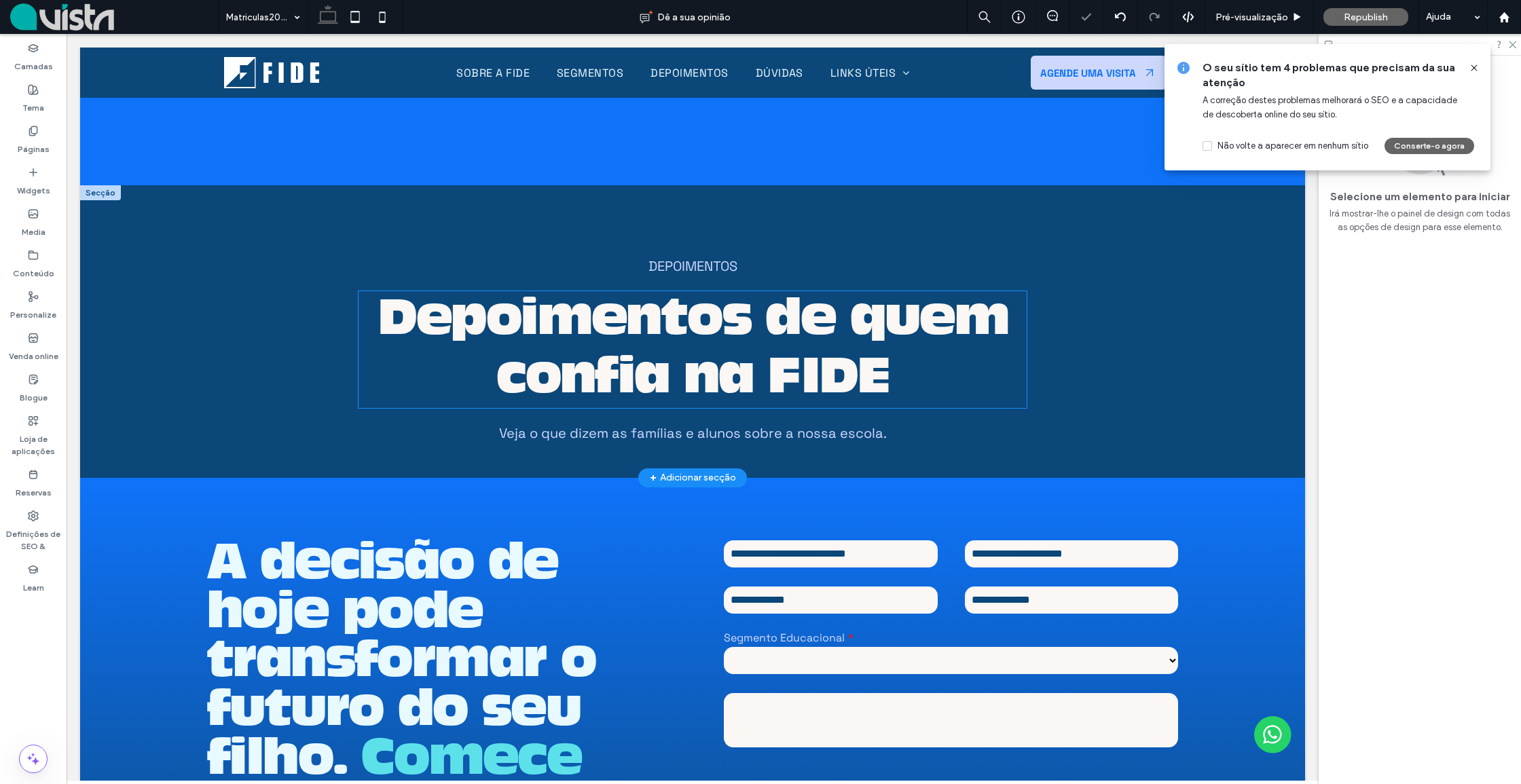
scroll to position [4383, 0]
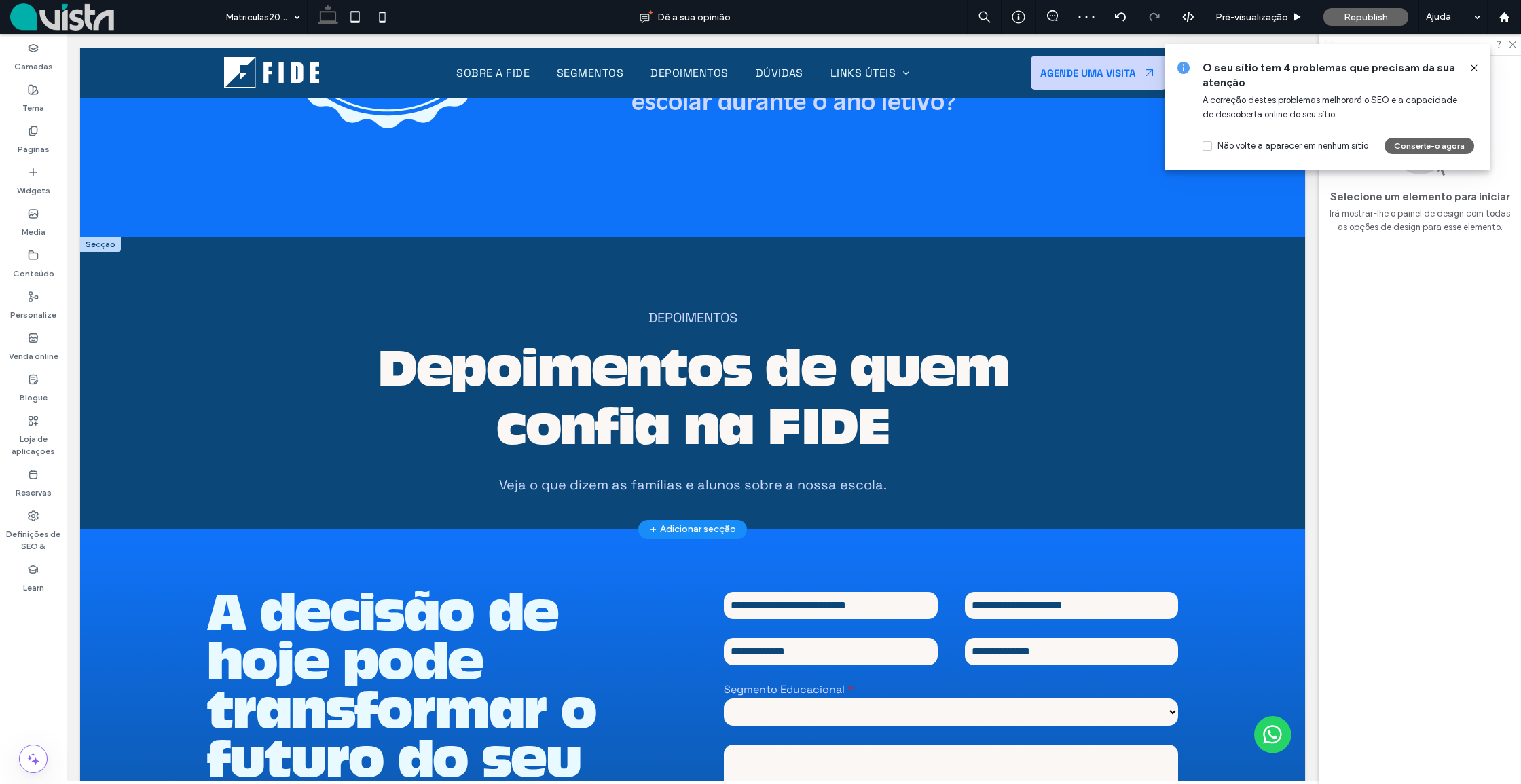
click at [99, 237] on div at bounding box center [100, 244] width 41 height 15
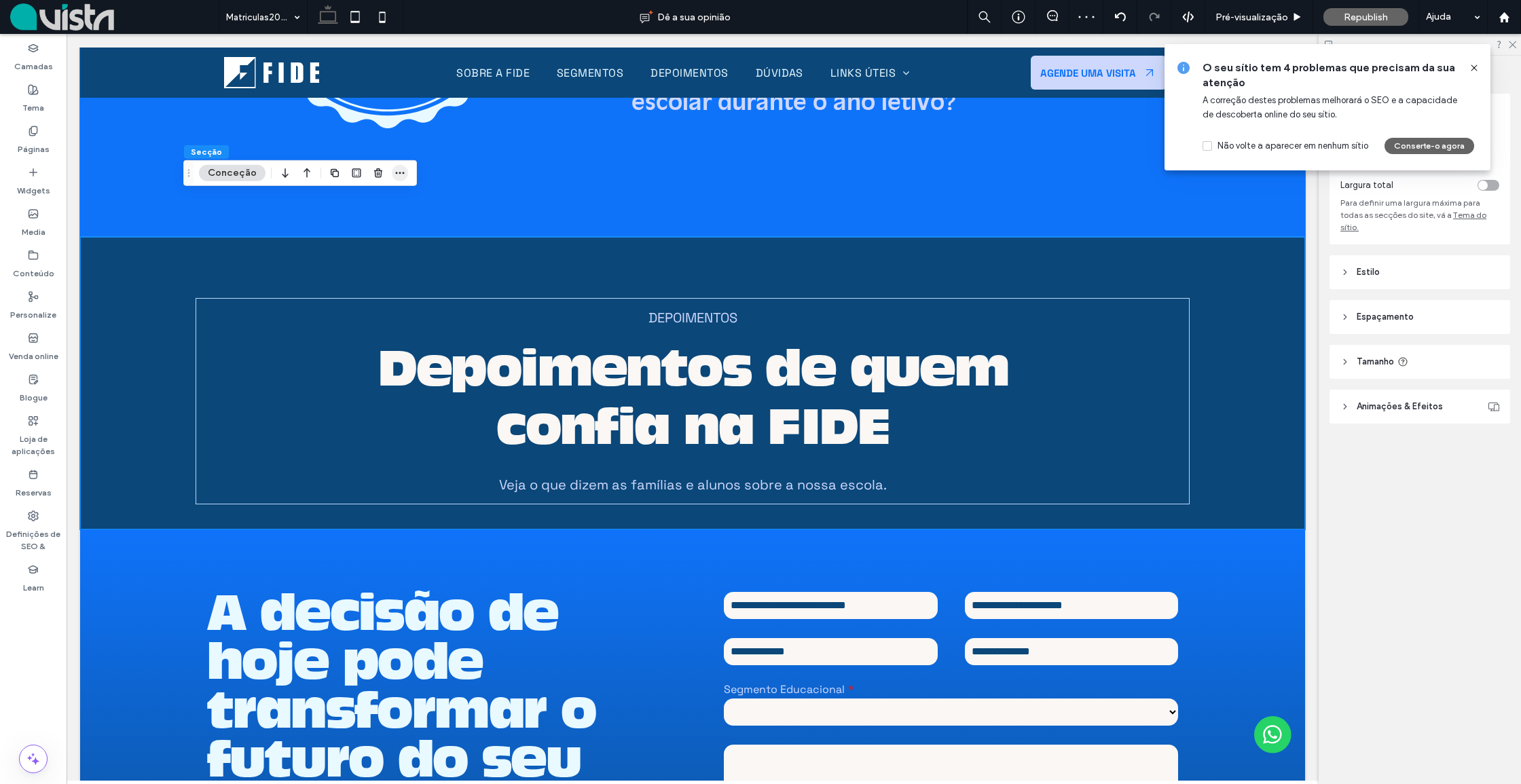
click at [394, 175] on icon "button" at bounding box center [400, 173] width 11 height 11
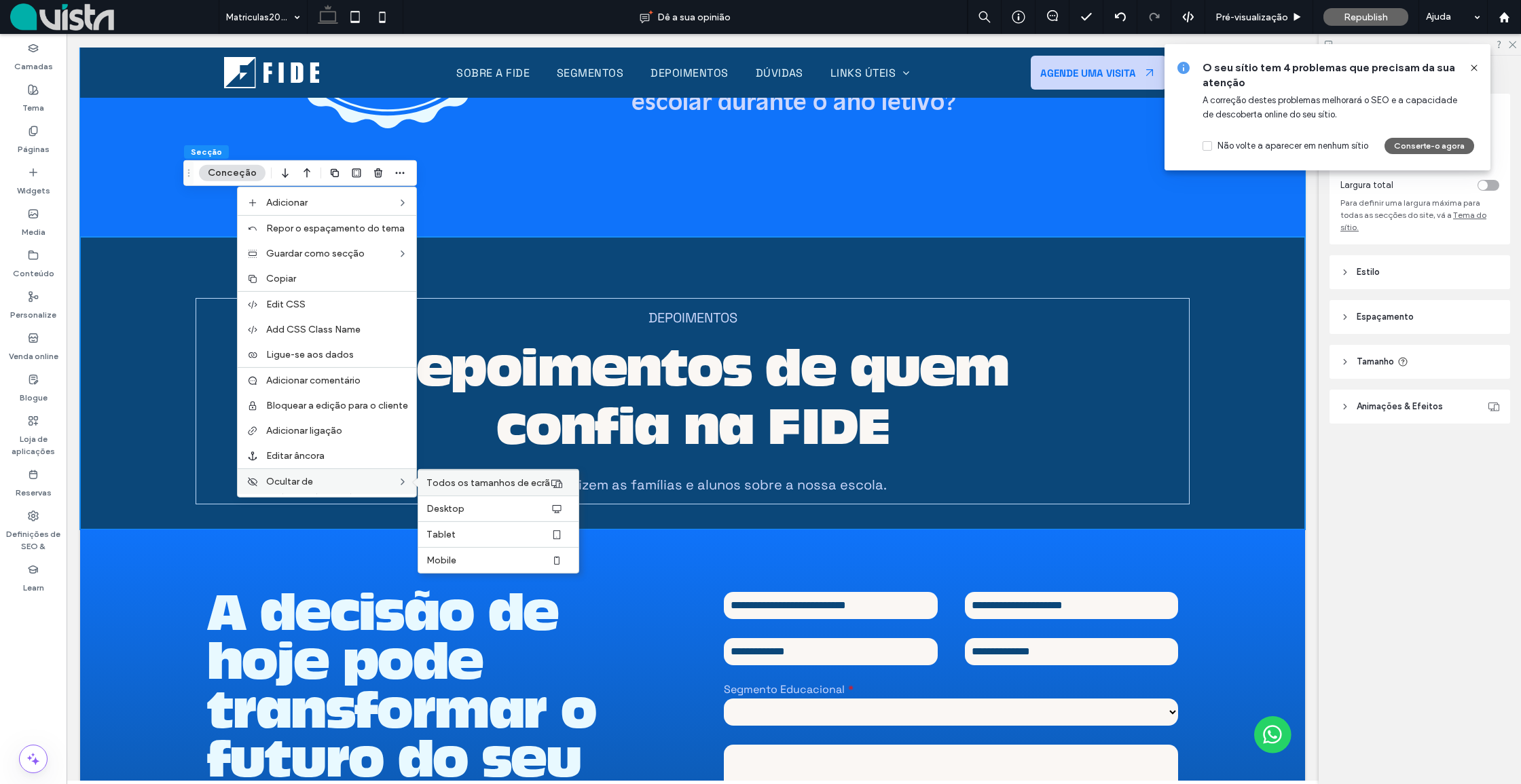
click at [436, 484] on span "Todos os tamanhos de ecrã" at bounding box center [488, 483] width 123 height 12
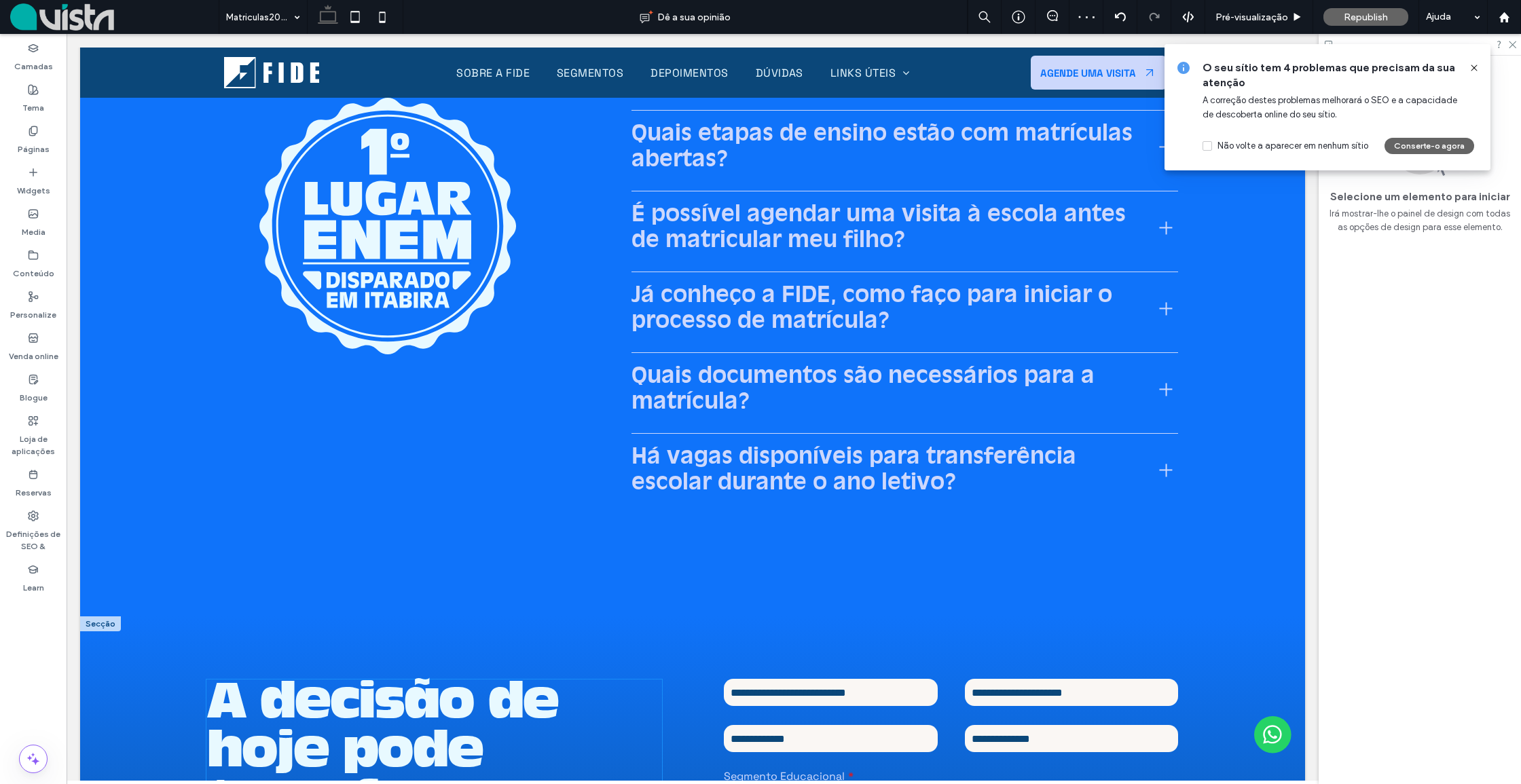
scroll to position [4468, 0]
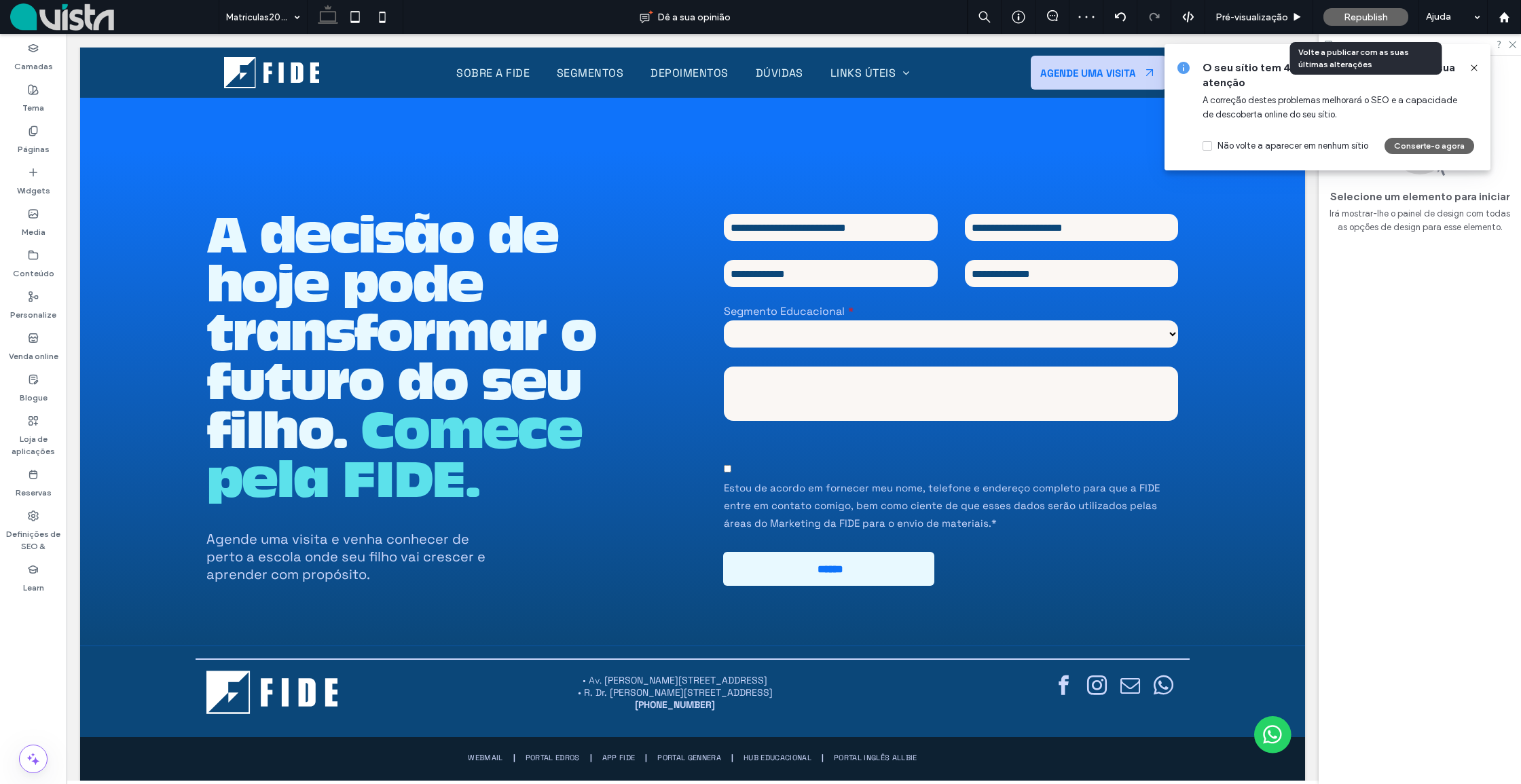
click at [1355, 15] on span "Republish" at bounding box center [1365, 17] width 44 height 12
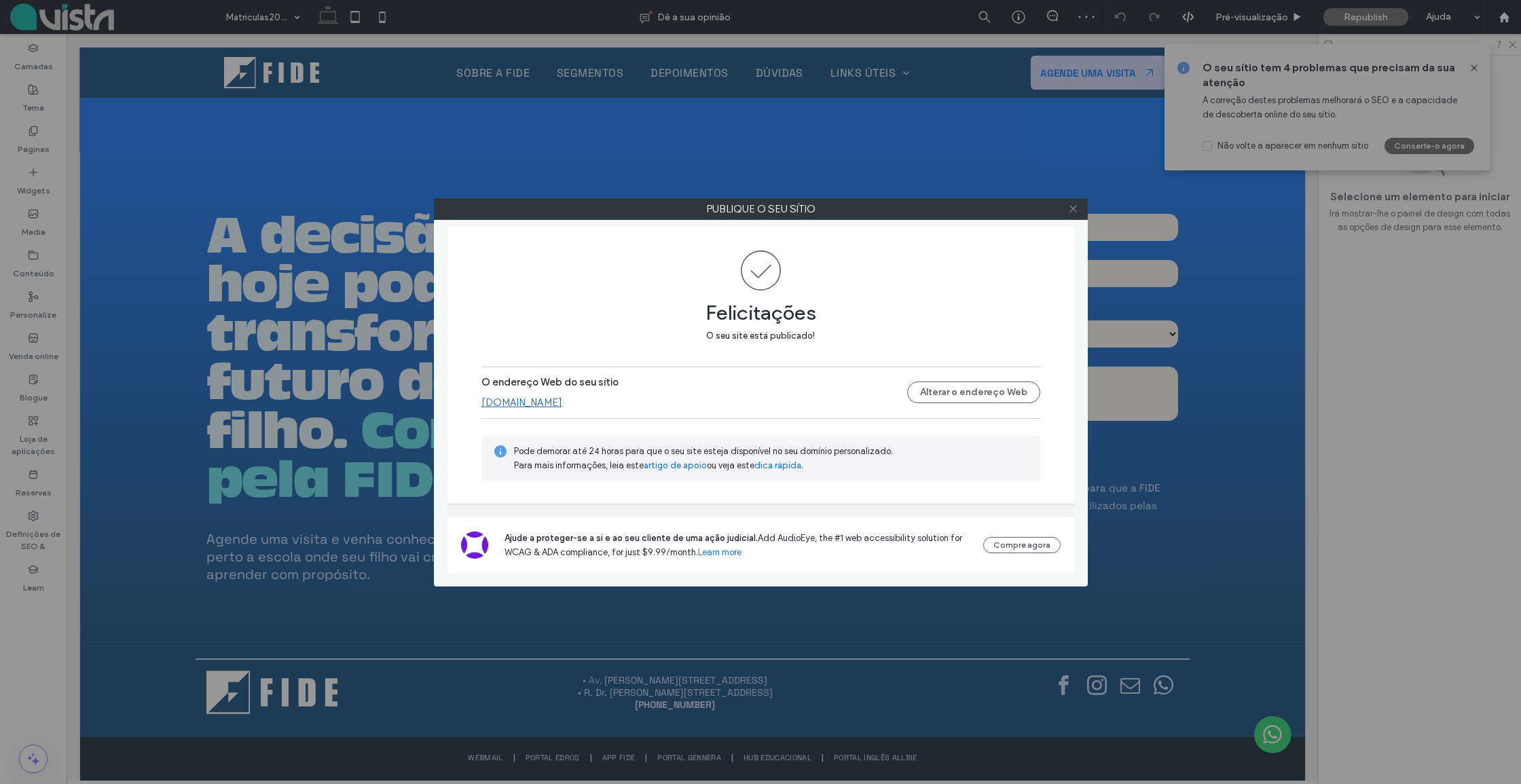
click at [1074, 211] on icon at bounding box center [1073, 208] width 10 height 10
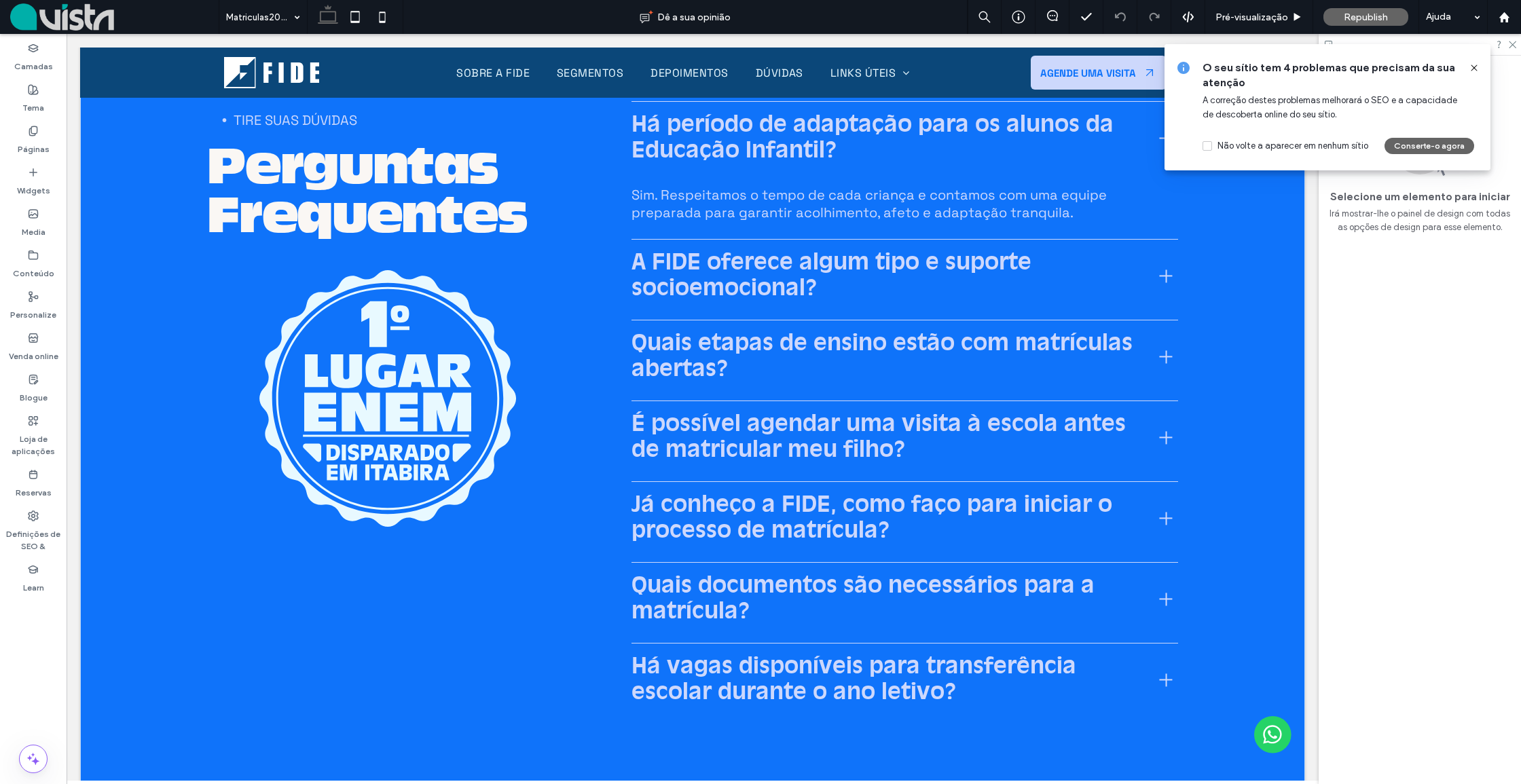
scroll to position [3792, 0]
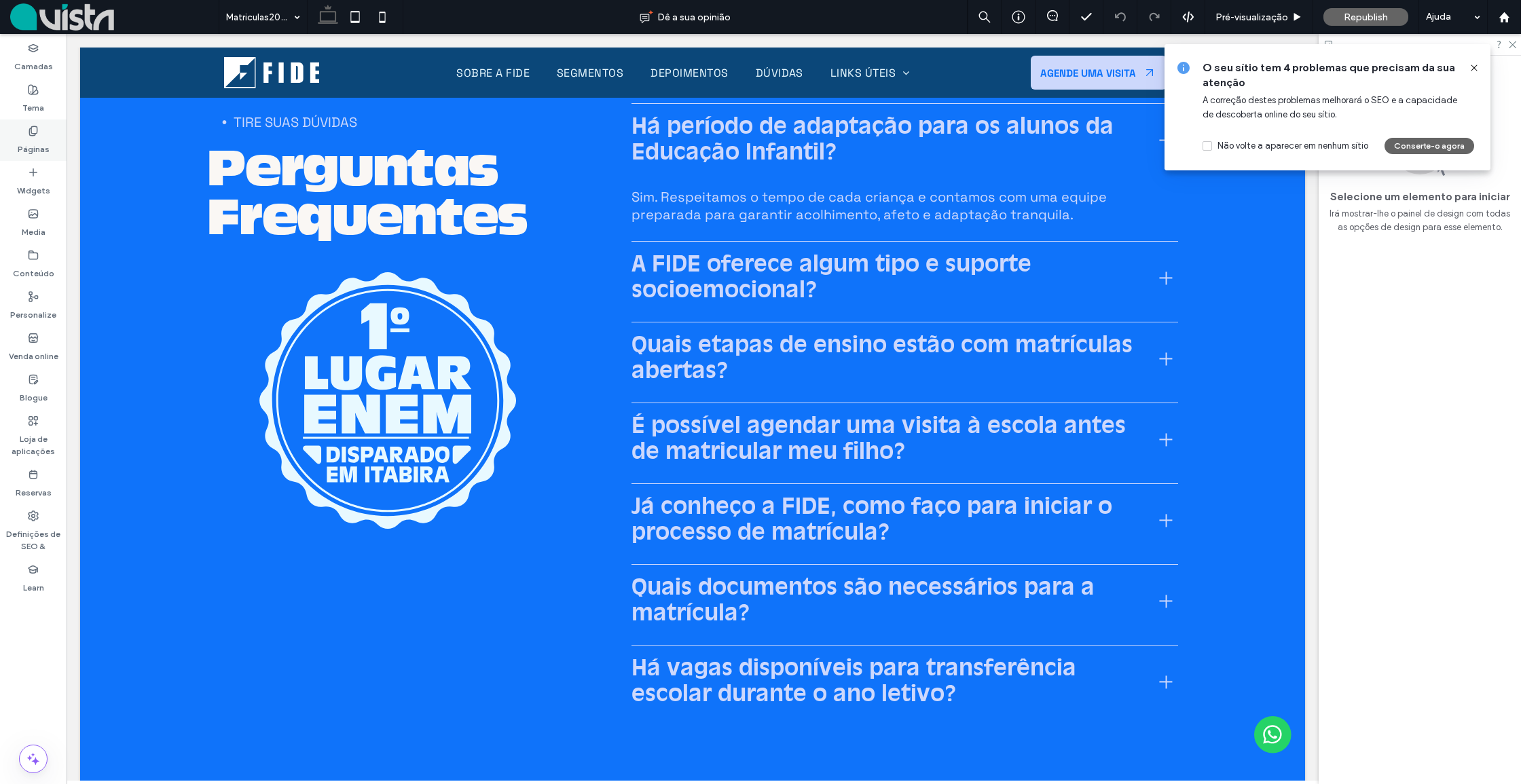
click at [26, 139] on label "Páginas" at bounding box center [33, 146] width 32 height 19
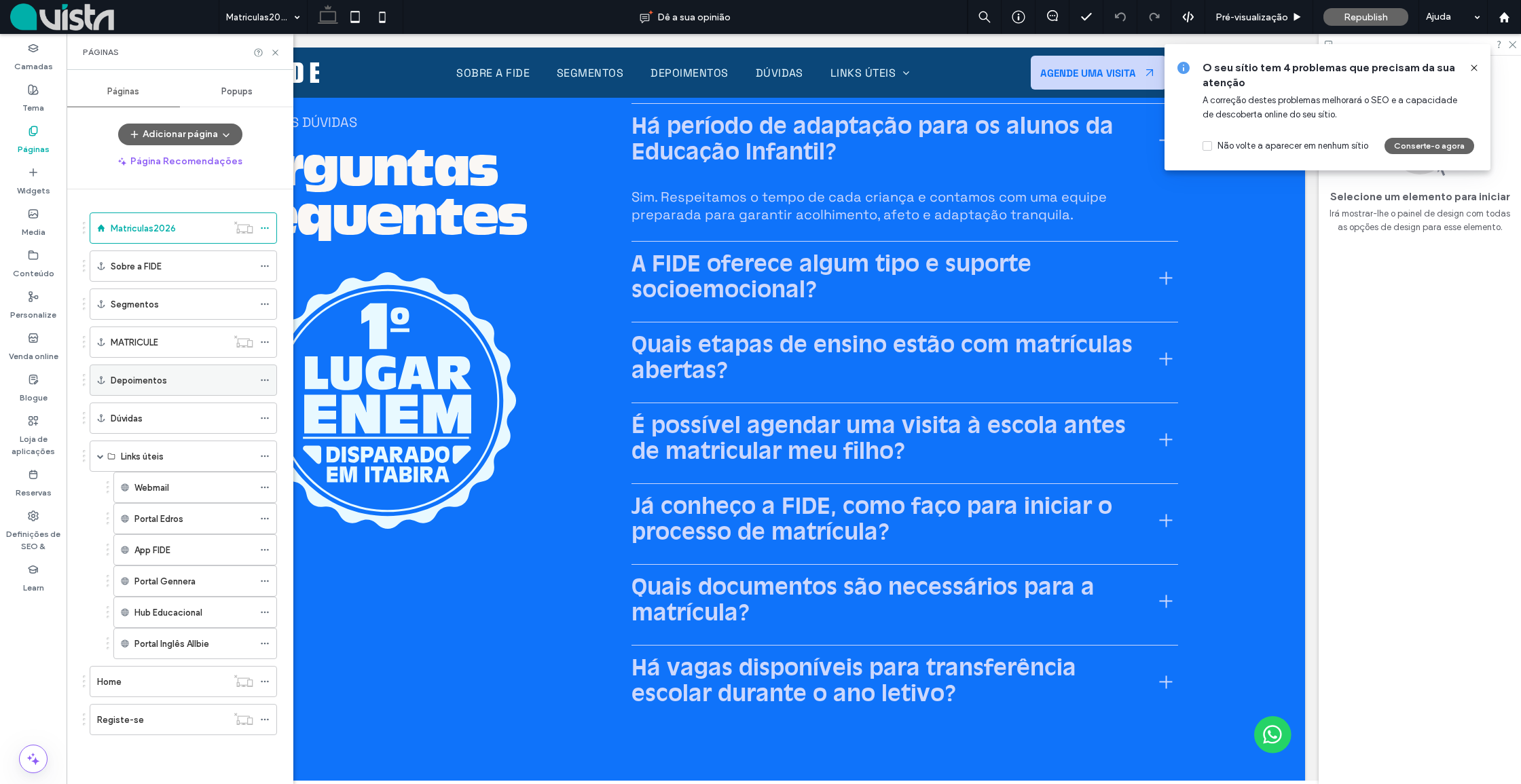
click at [269, 381] on icon at bounding box center [265, 380] width 9 height 9
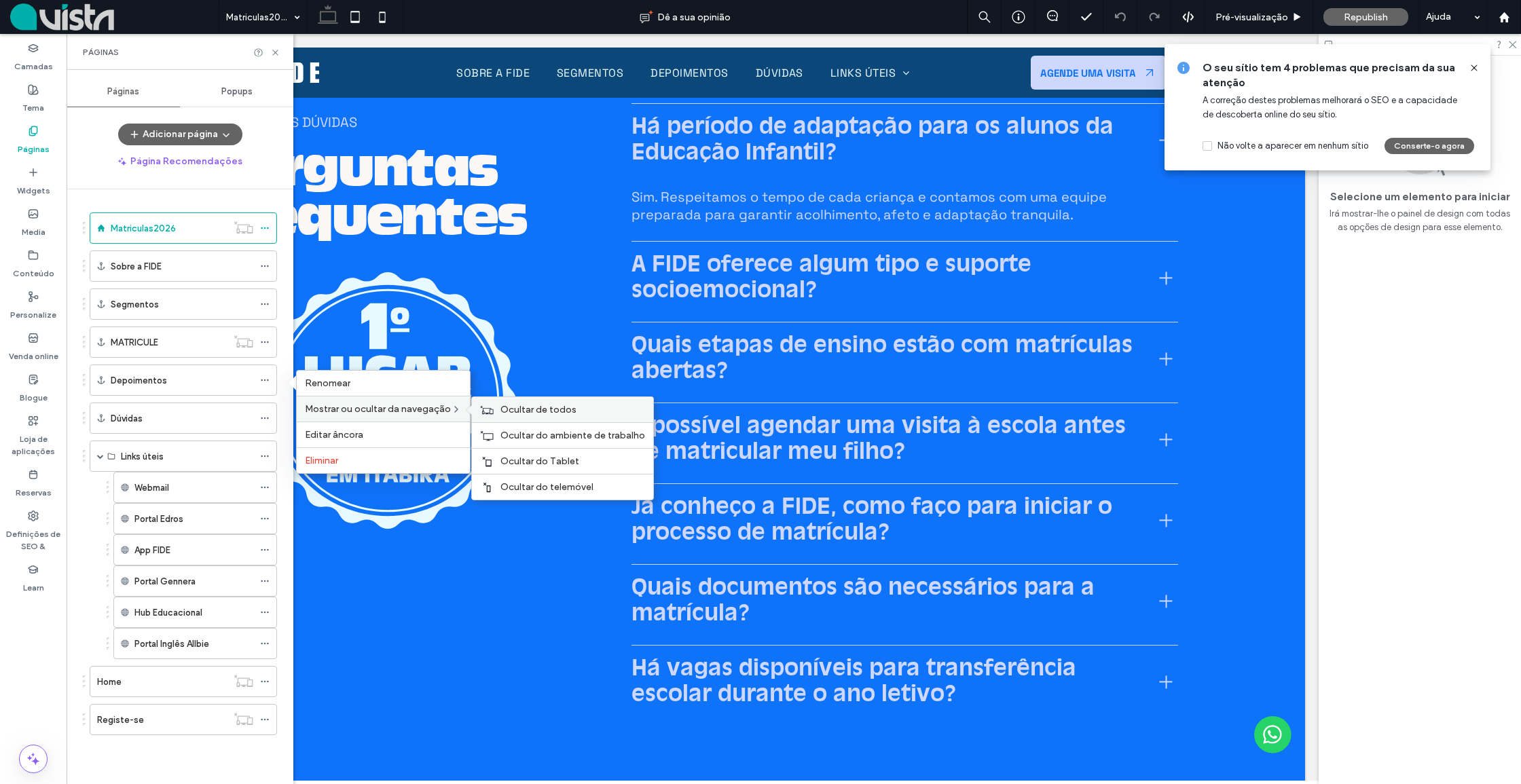
click at [515, 408] on span "Ocultar de todos" at bounding box center [538, 409] width 76 height 12
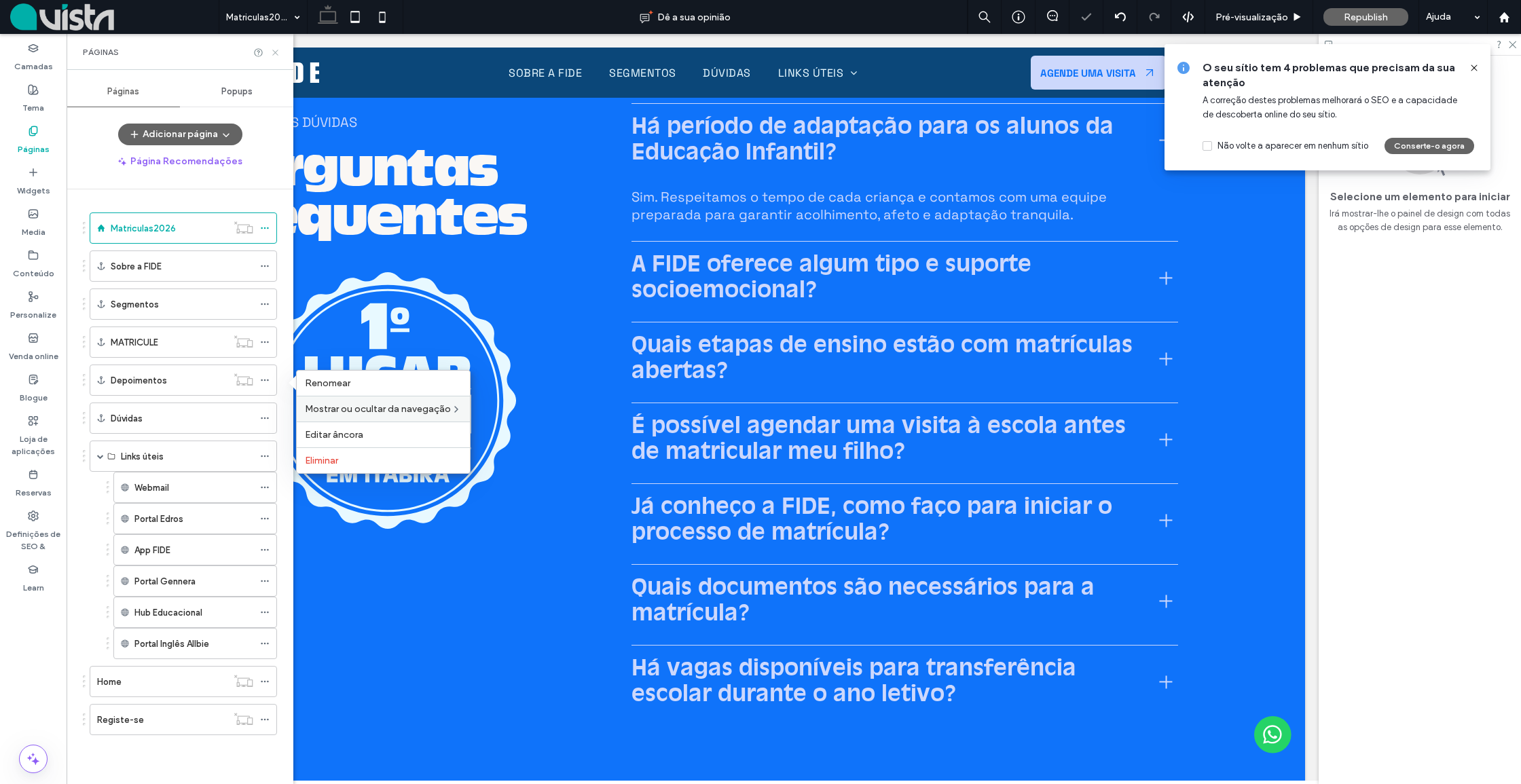
click at [275, 52] on use at bounding box center [275, 52] width 5 height 5
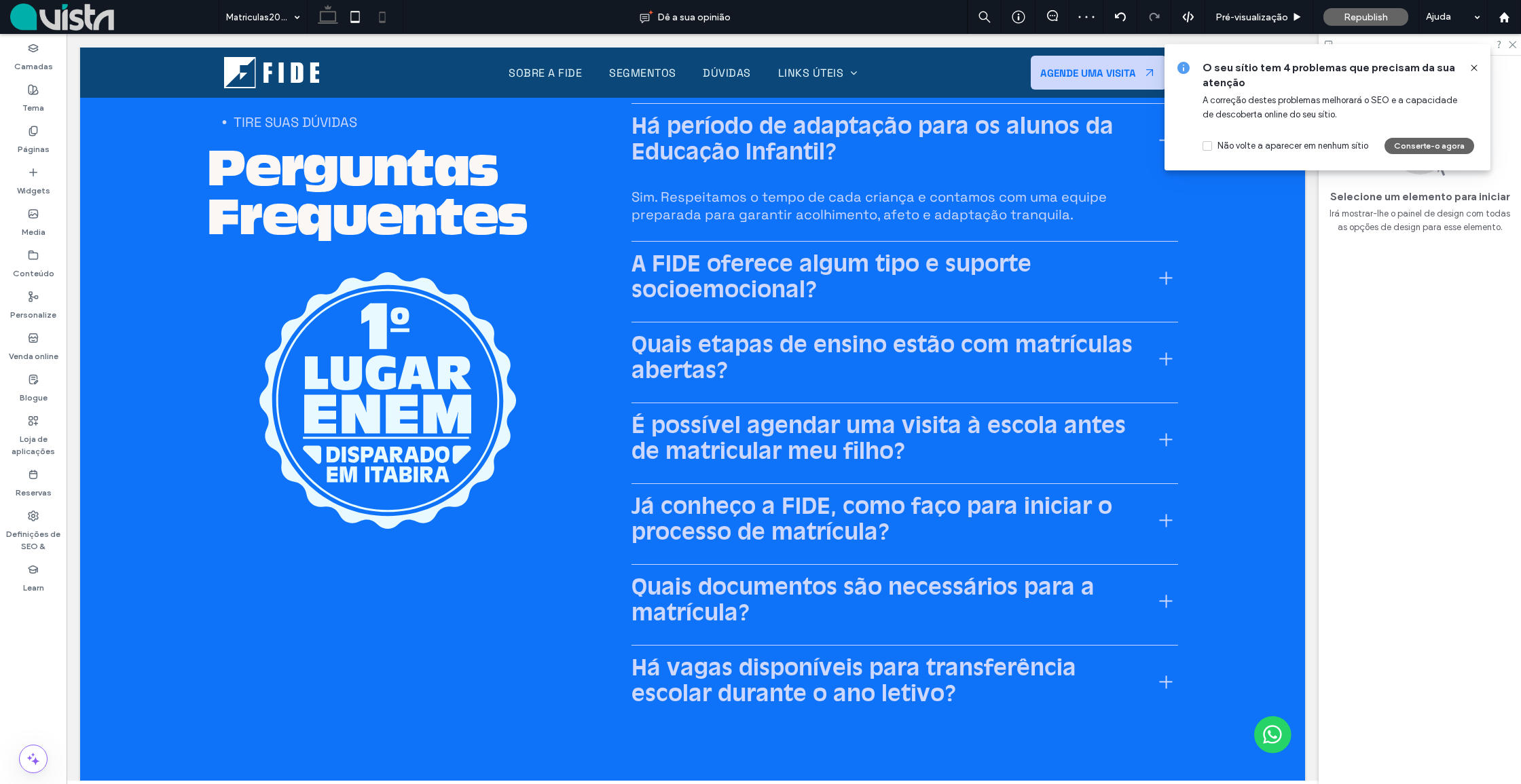
click at [383, 19] on icon at bounding box center [382, 16] width 27 height 27
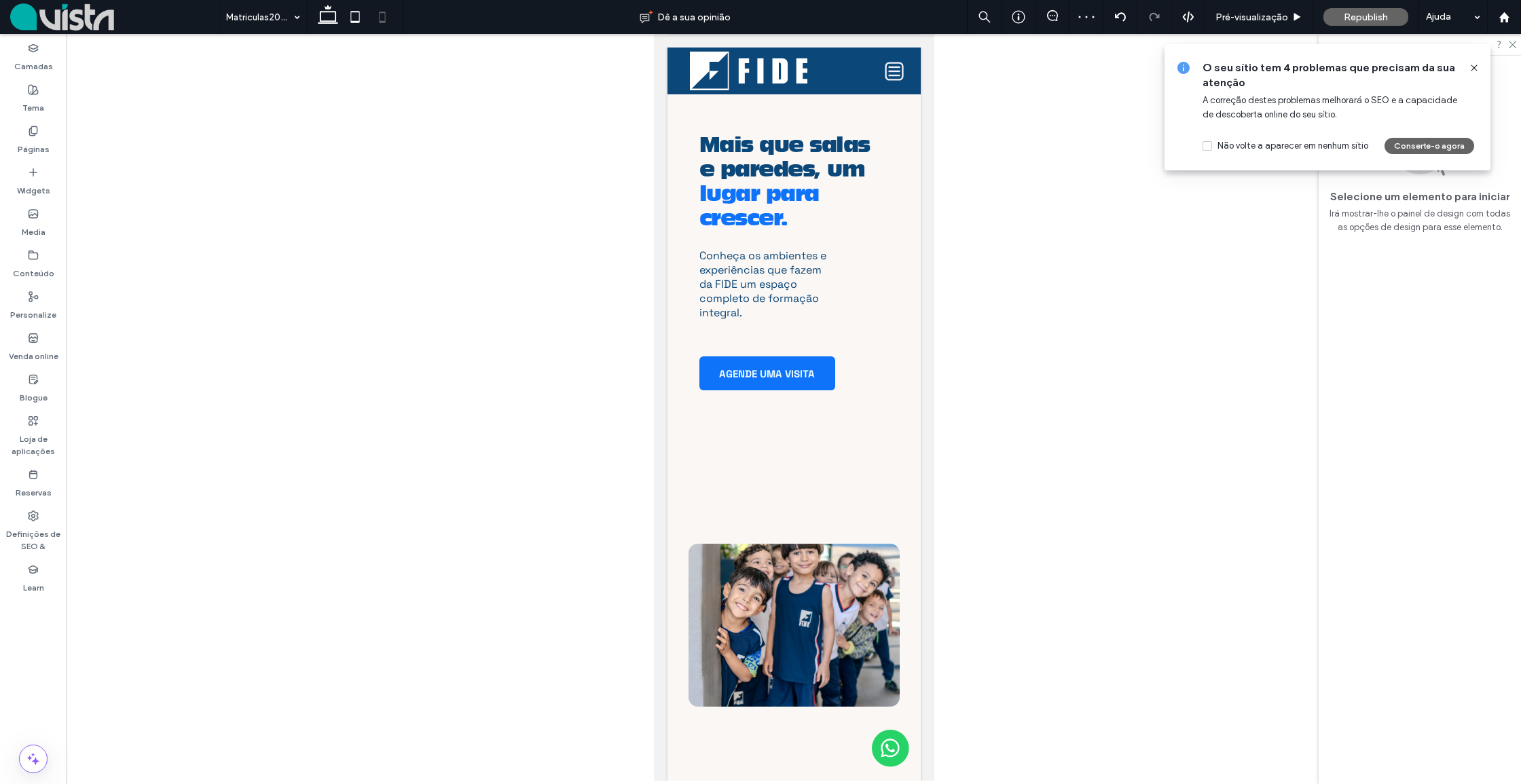
scroll to position [4931, 0]
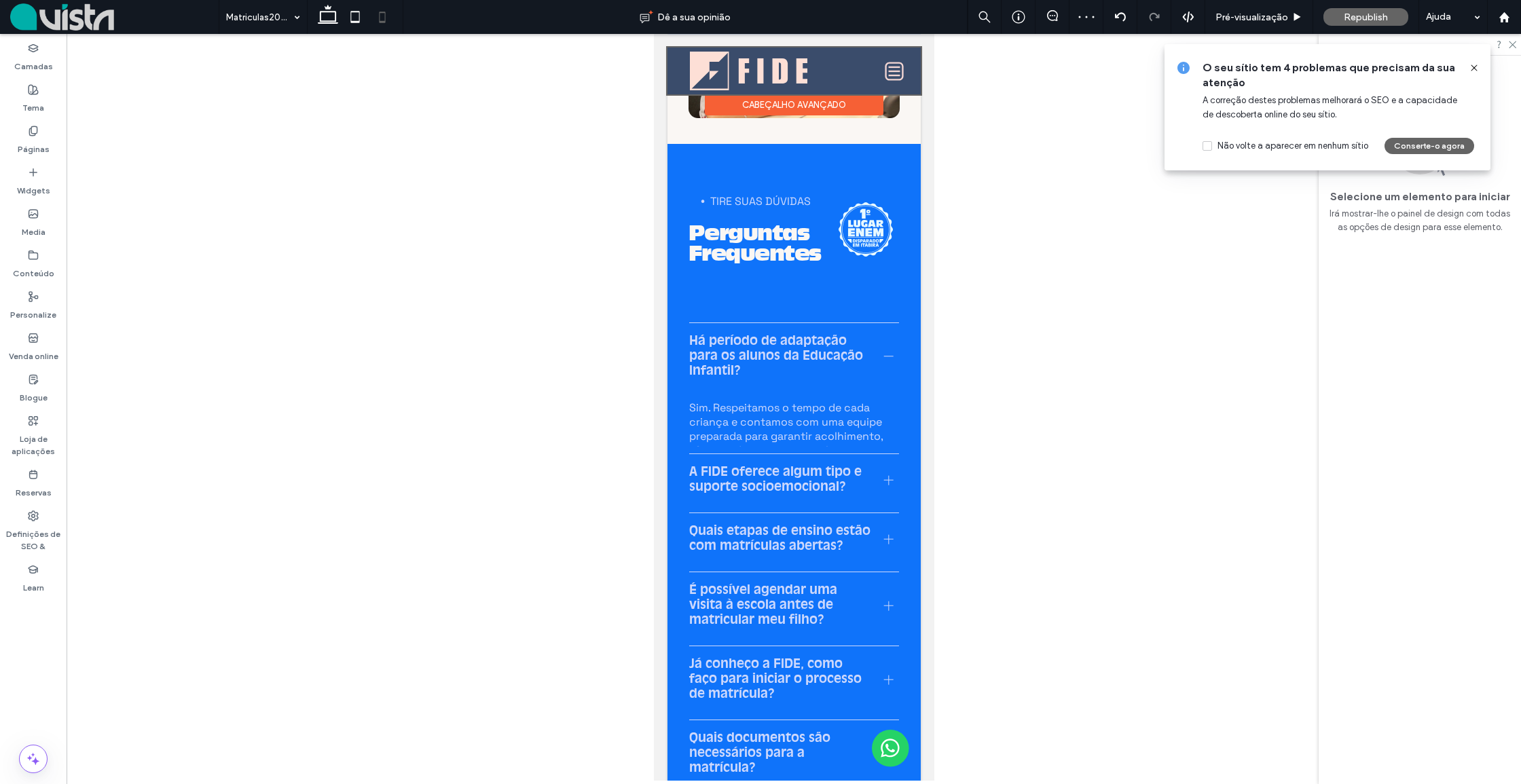
click at [893, 70] on div at bounding box center [793, 71] width 253 height 47
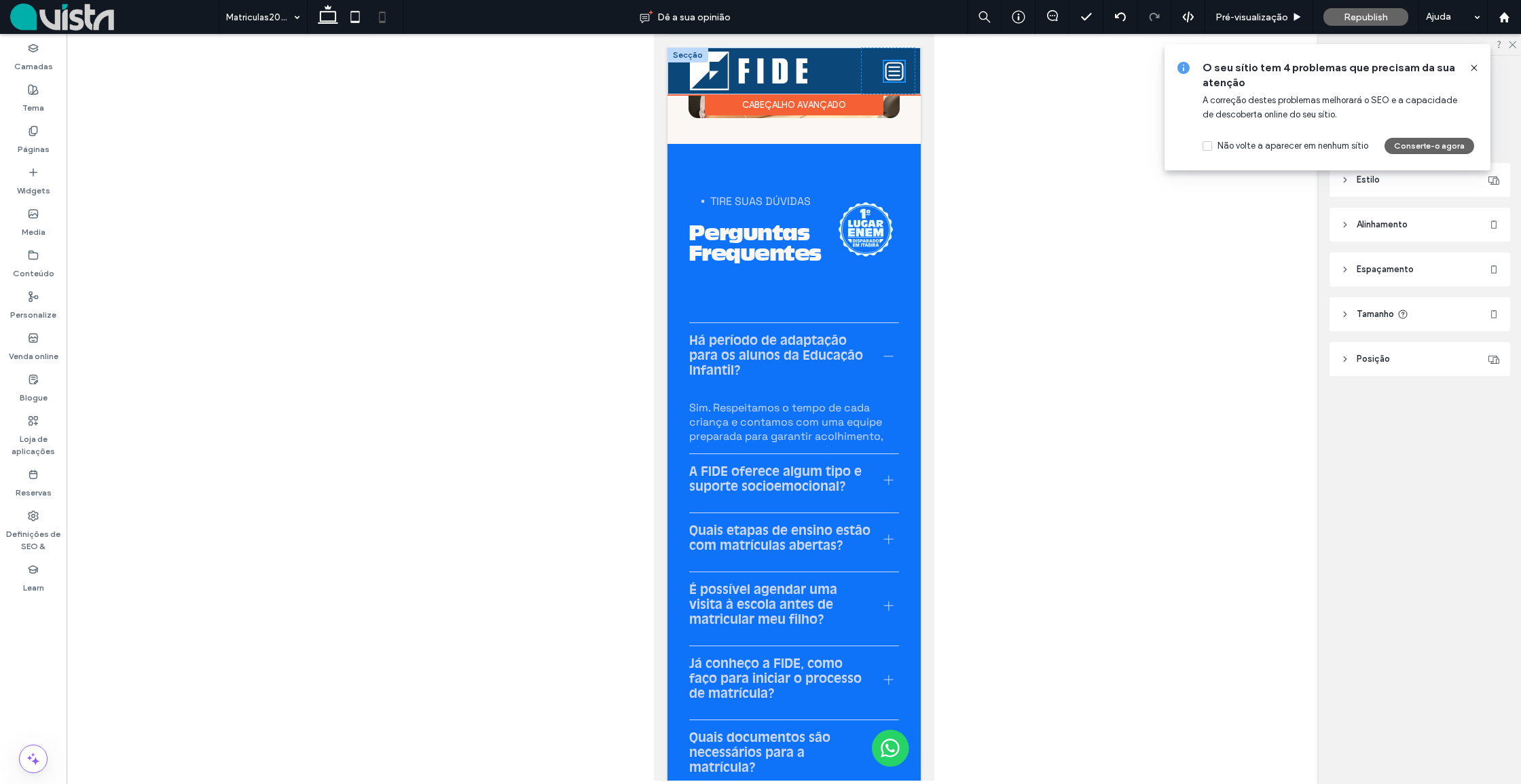
scroll to position [4918, 0]
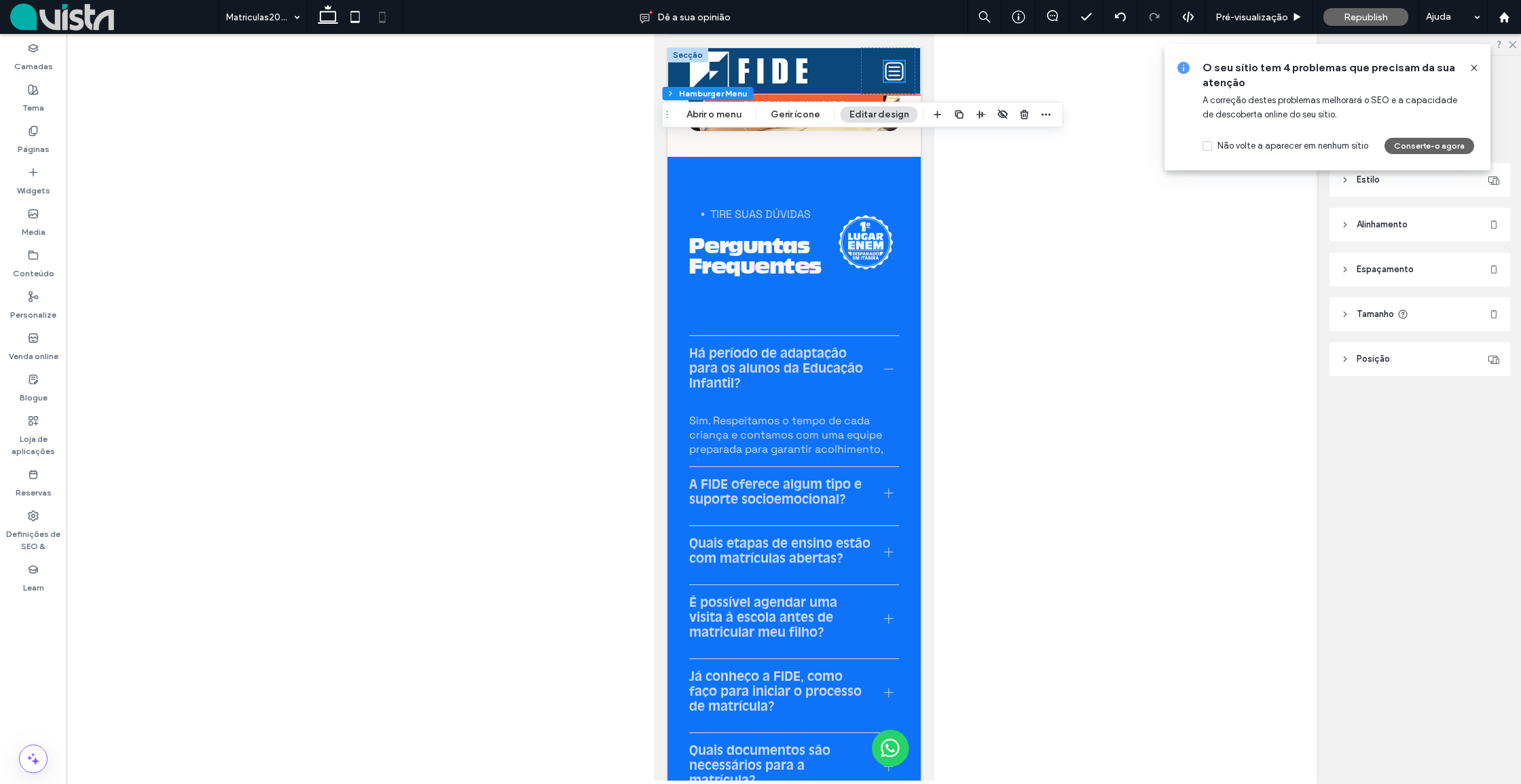
click at [890, 76] on icon at bounding box center [893, 71] width 20 height 20
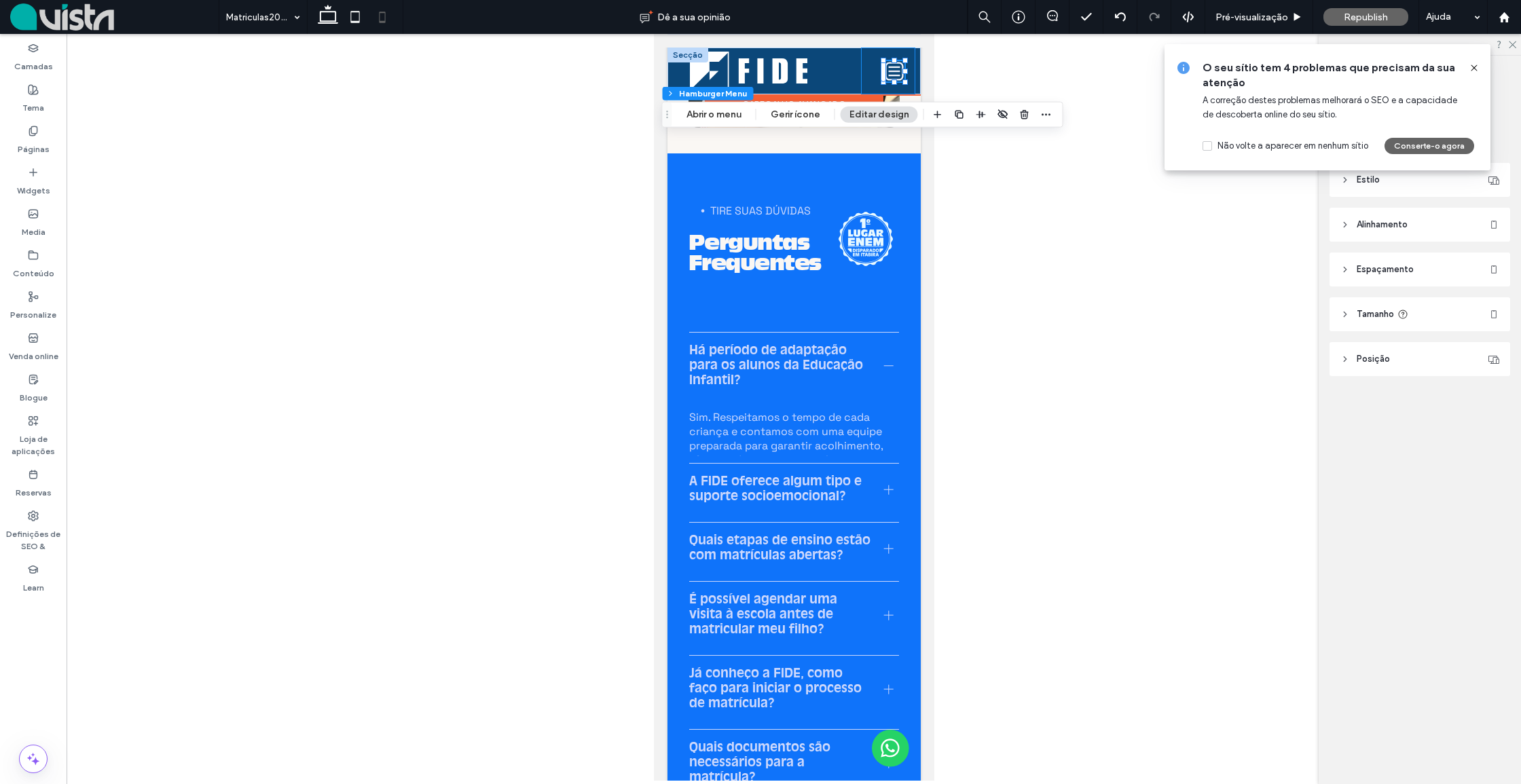
click at [872, 74] on div at bounding box center [887, 71] width 54 height 47
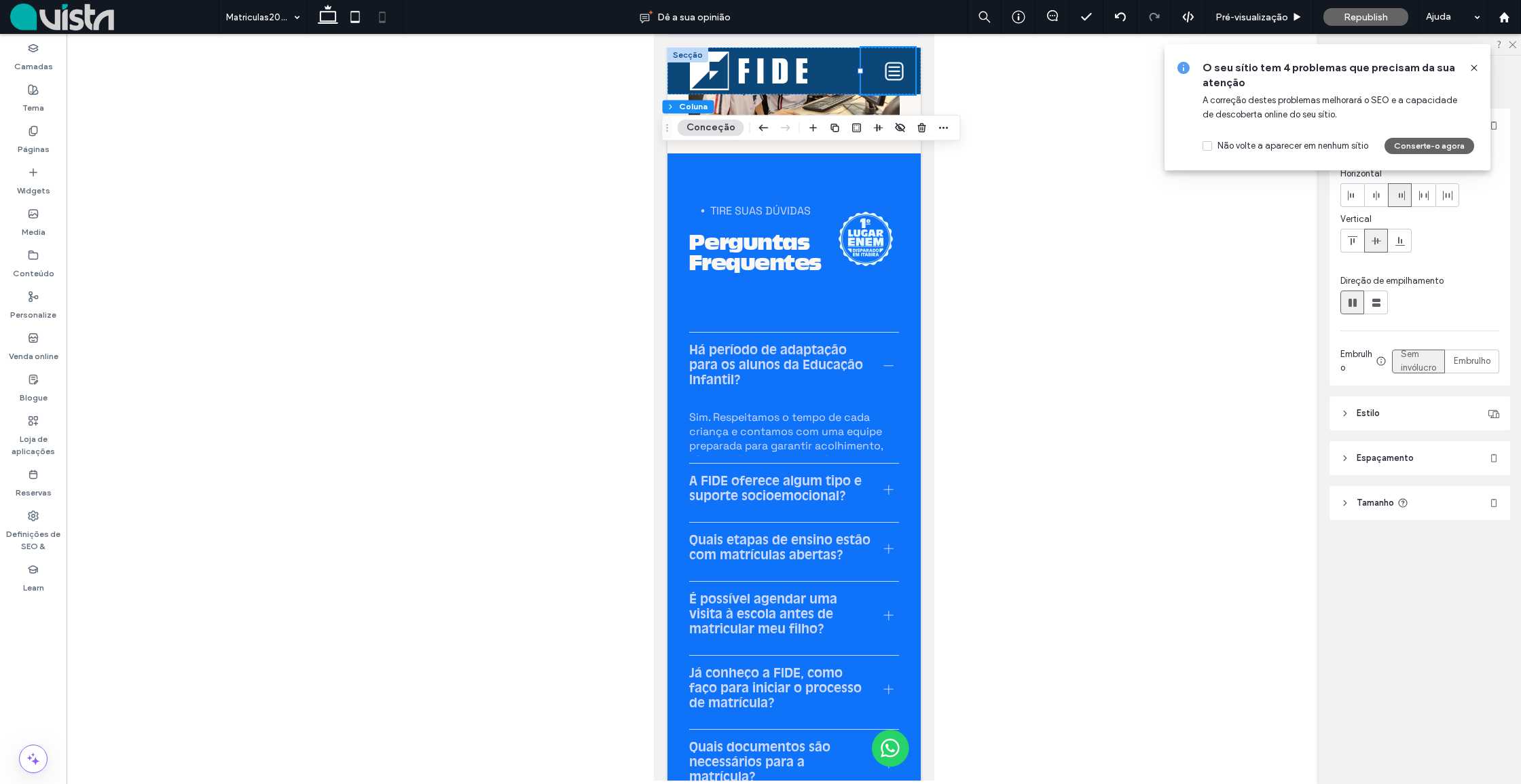
click at [969, 76] on div at bounding box center [793, 407] width 1454 height 746
click at [892, 71] on icon at bounding box center [892, 72] width 12 height 2
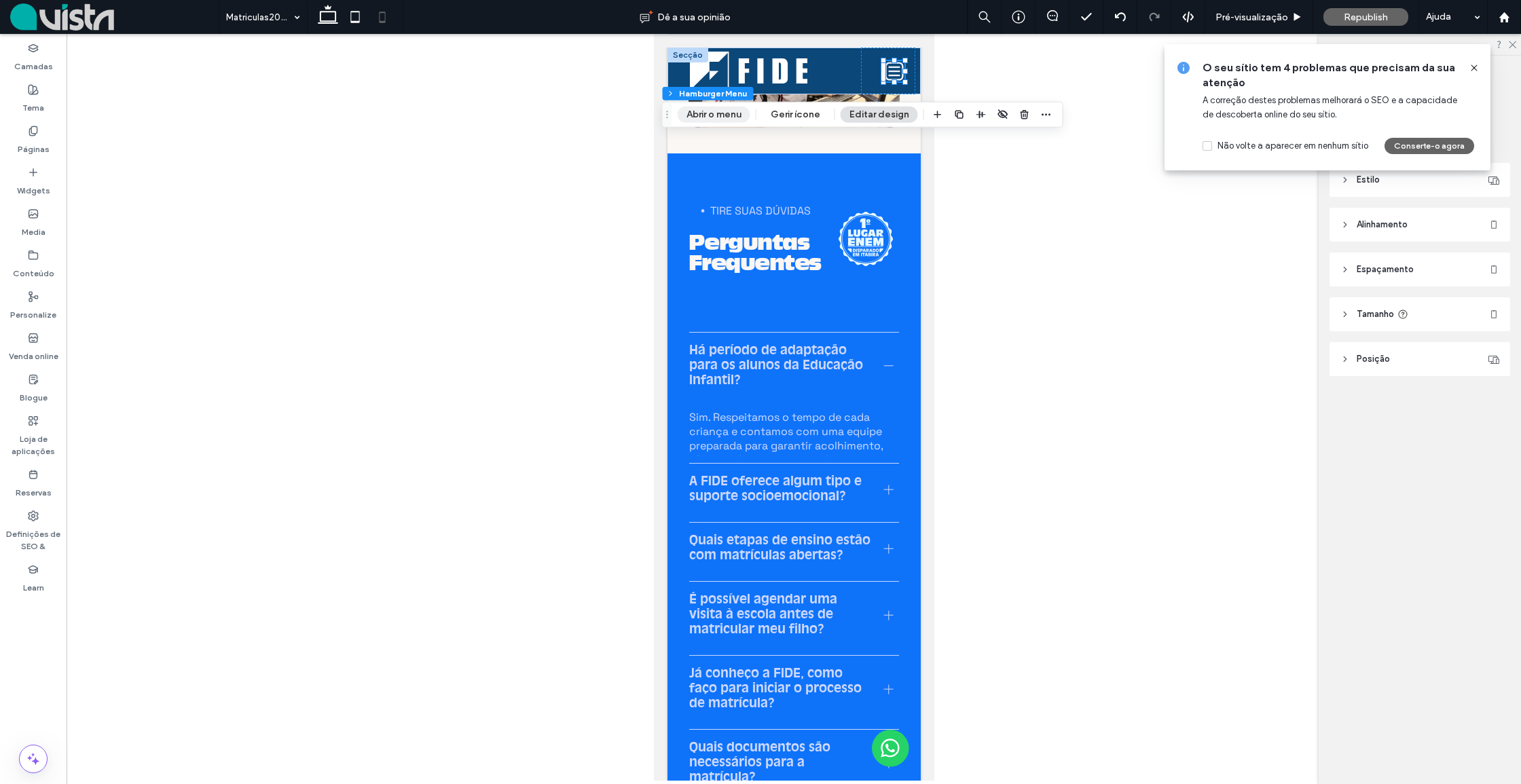
click at [726, 116] on button "Abrir o menu" at bounding box center [713, 114] width 73 height 16
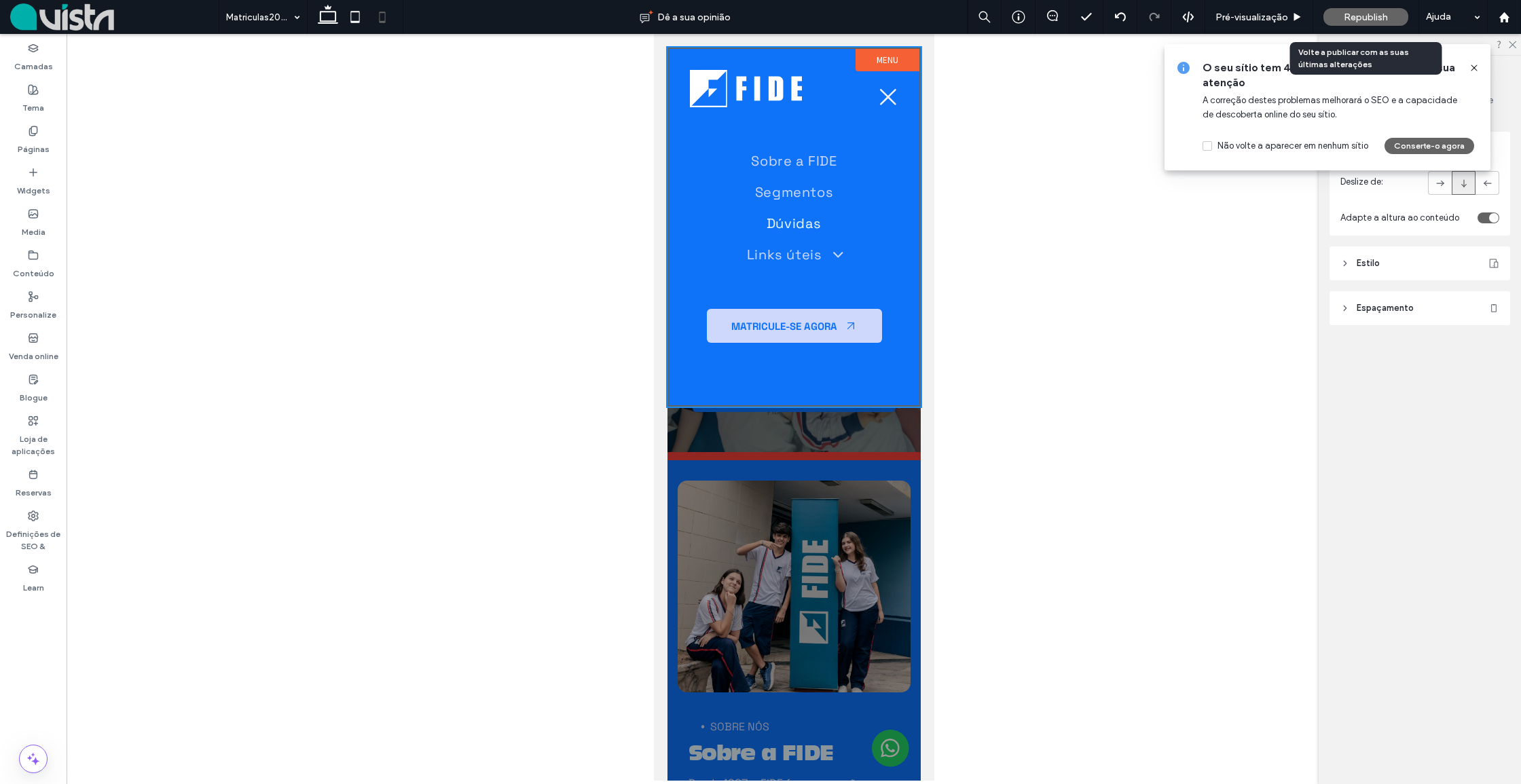
click at [1369, 15] on span "Republish" at bounding box center [1365, 17] width 44 height 12
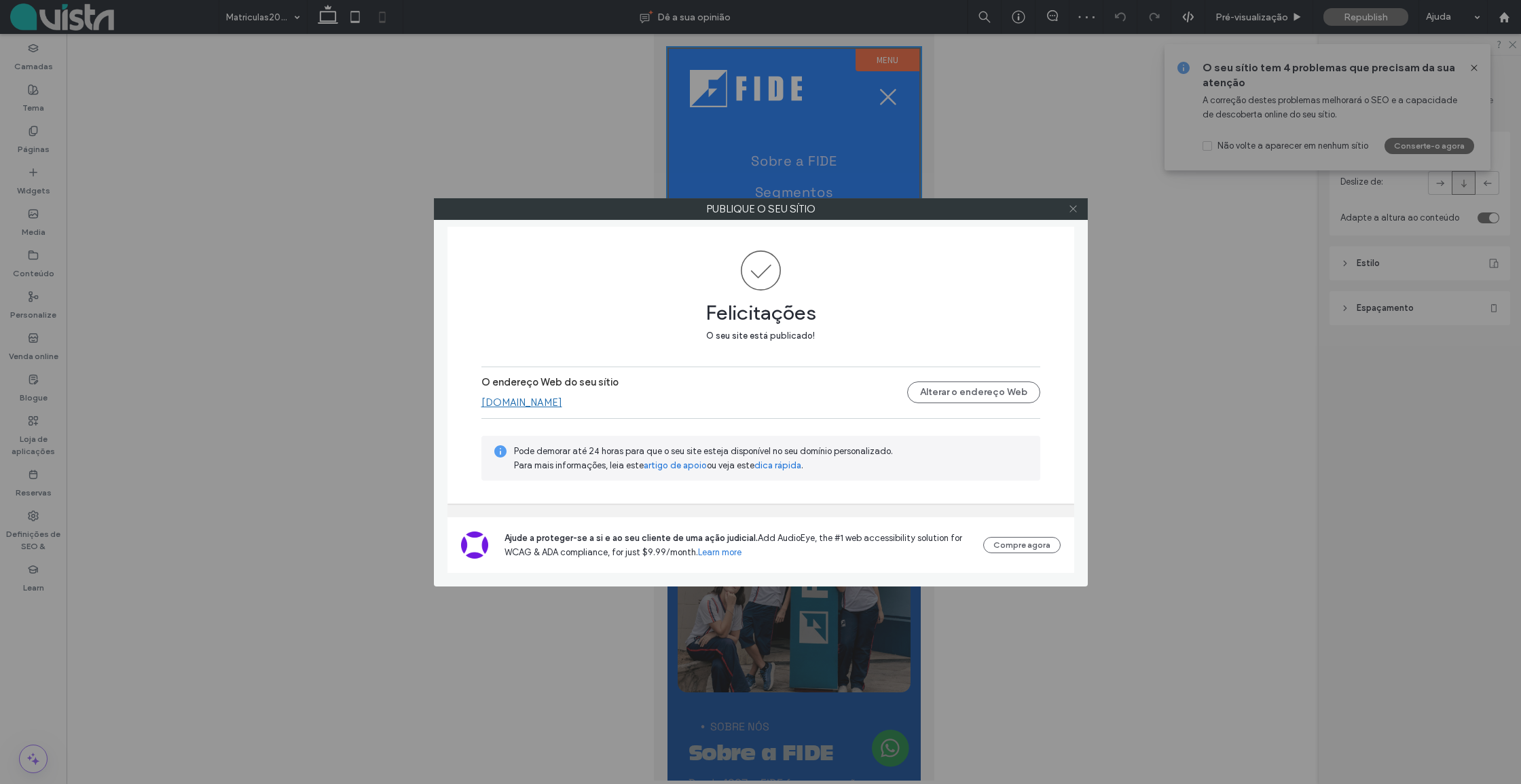
click at [1075, 209] on icon at bounding box center [1073, 208] width 10 height 10
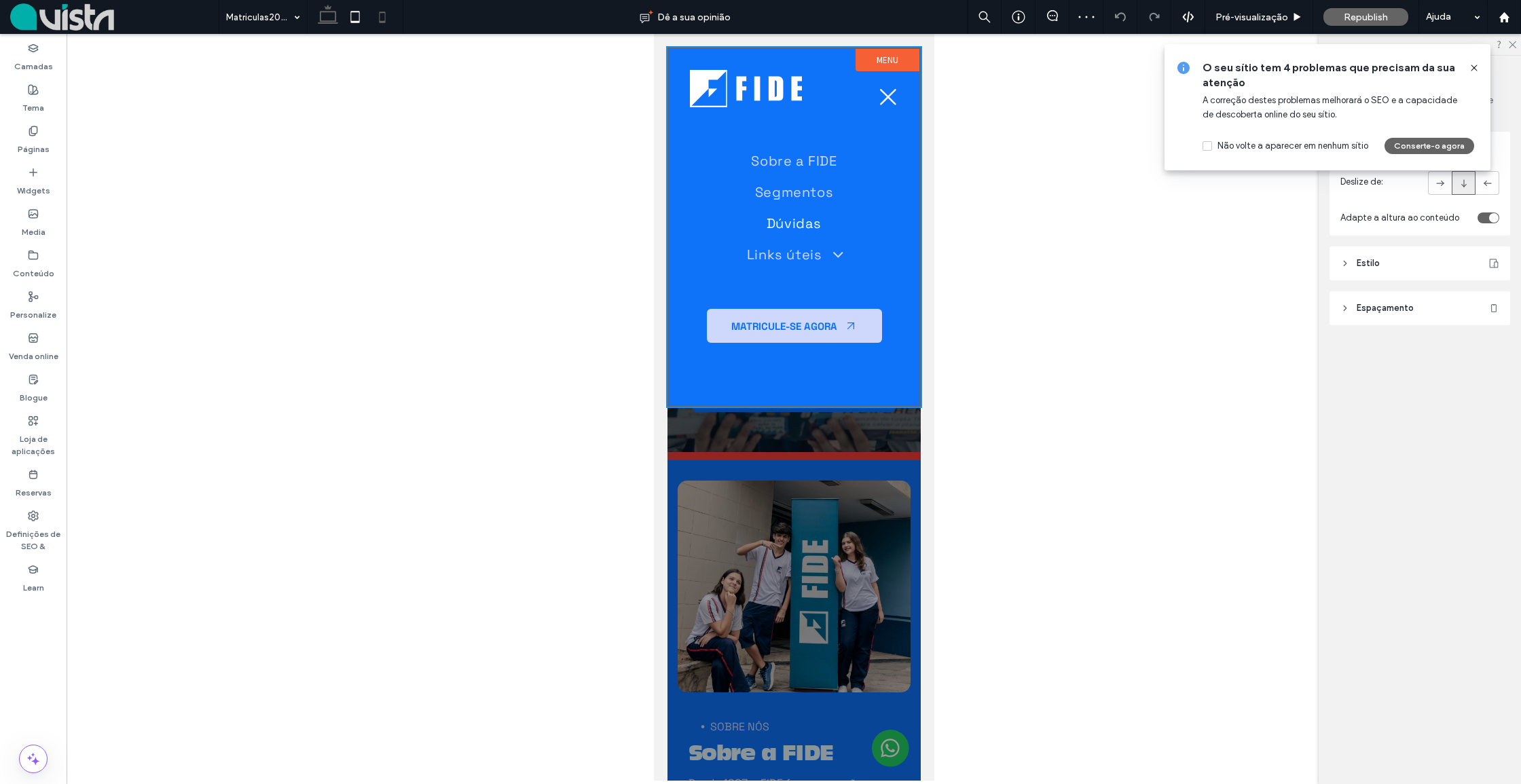
click at [324, 12] on use at bounding box center [328, 14] width 20 height 19
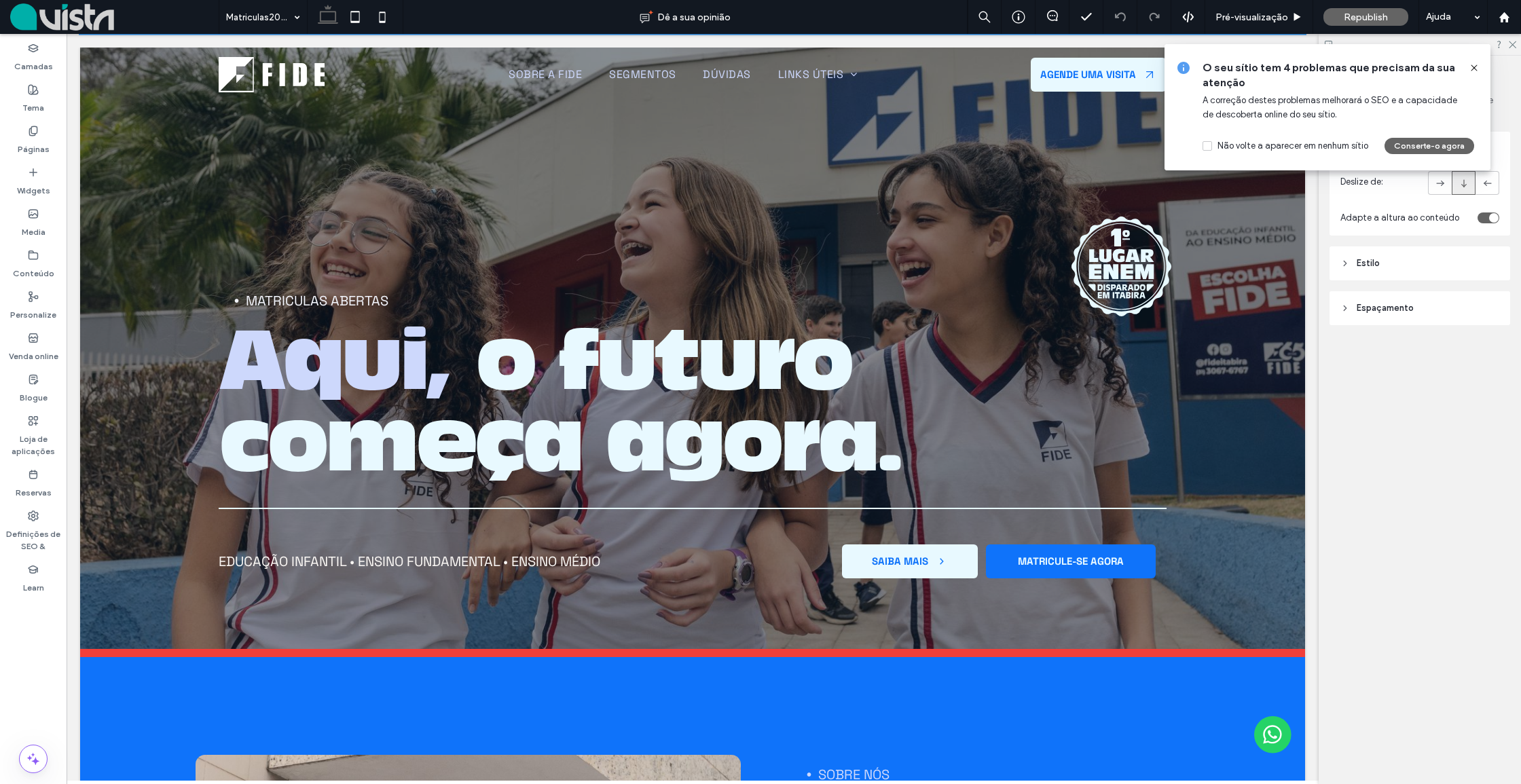
click at [1476, 66] on icon at bounding box center [1474, 68] width 11 height 11
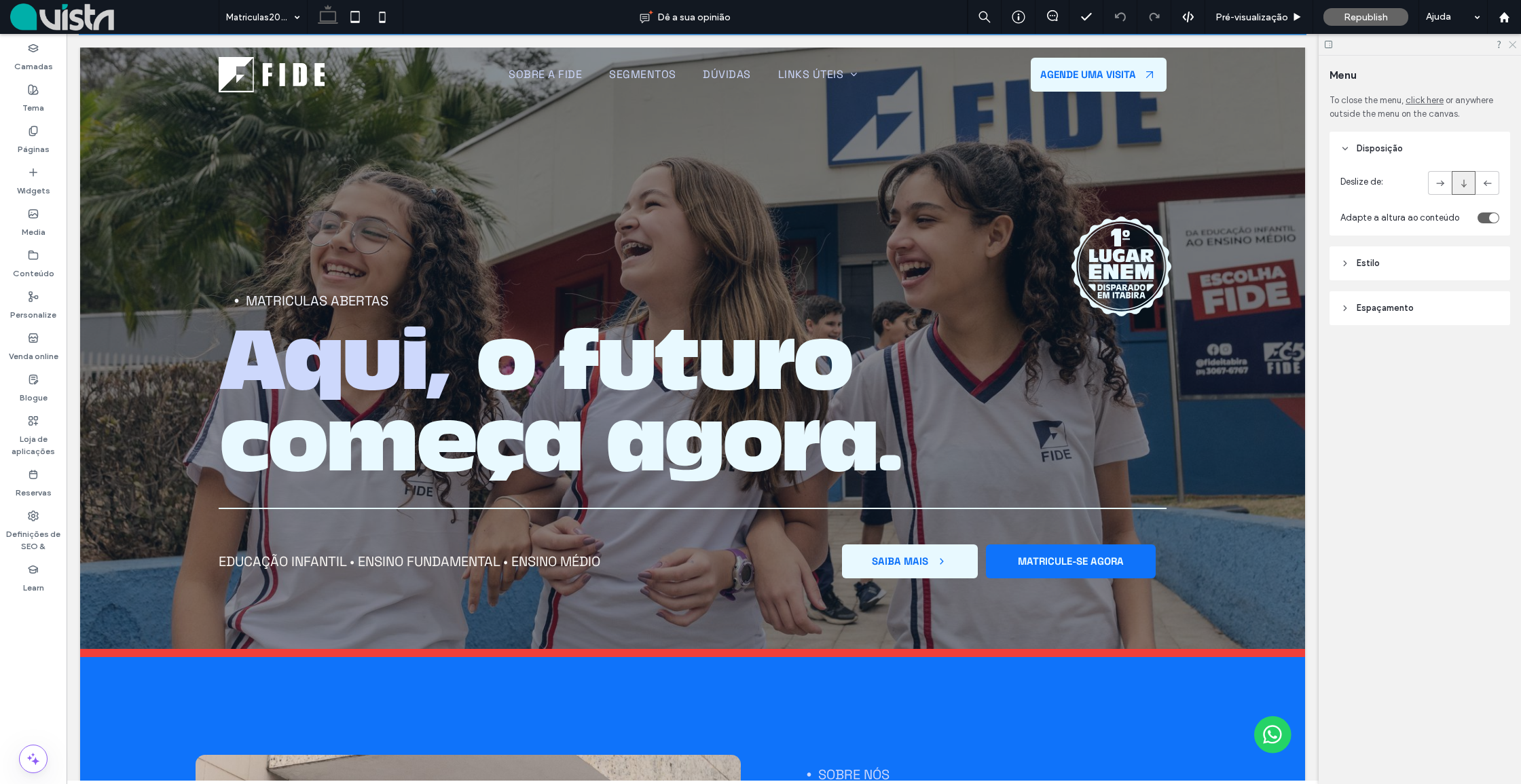
click at [1511, 45] on use at bounding box center [1513, 45] width 8 height 8
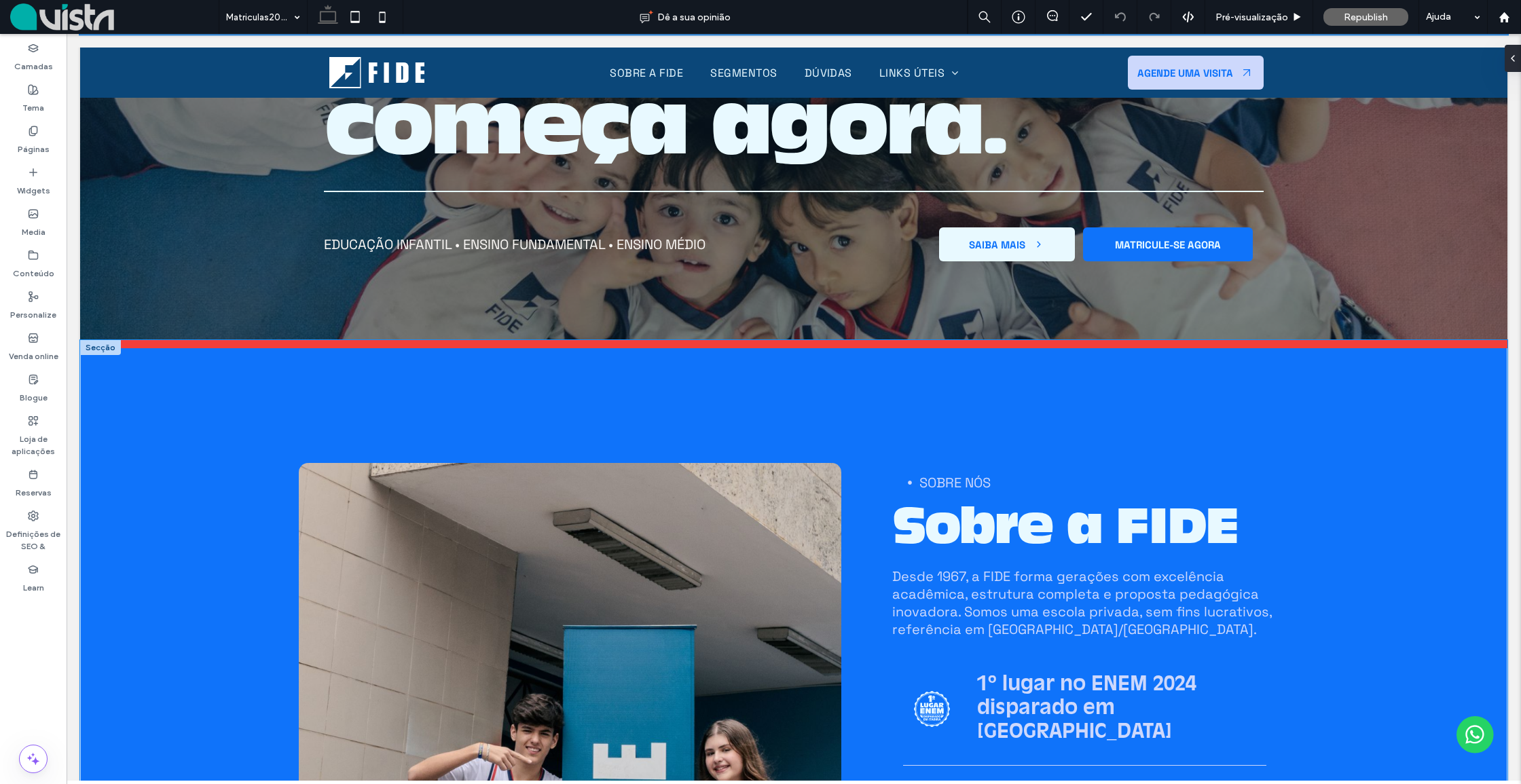
scroll to position [342, 0]
